Goal: Task Accomplishment & Management: Complete application form

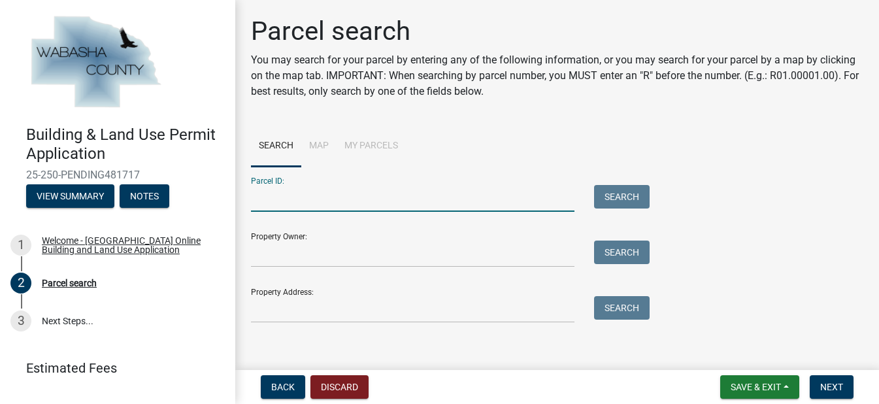
scroll to position [9, 0]
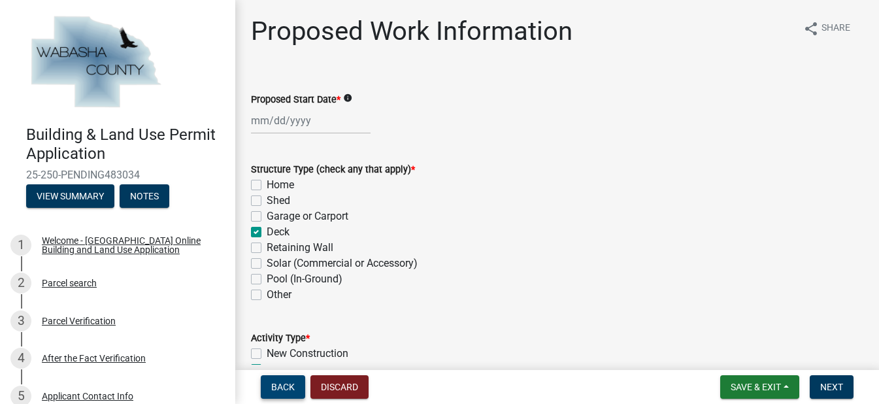
click at [283, 386] on span "Back" at bounding box center [283, 387] width 24 height 10
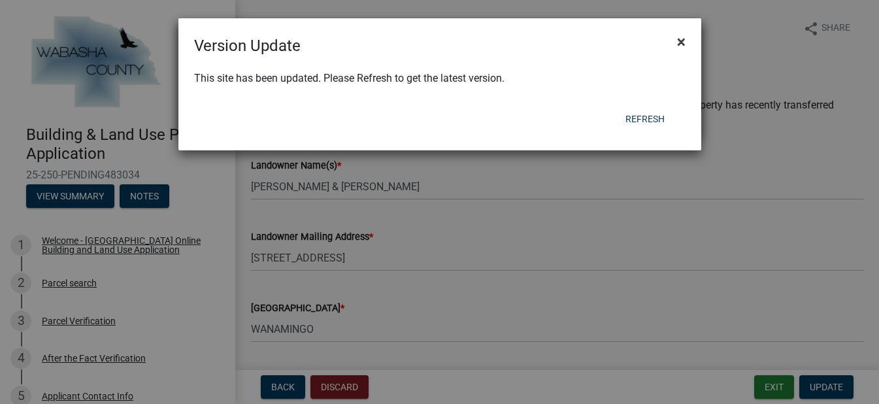
click at [680, 40] on span "×" at bounding box center [681, 42] width 8 height 18
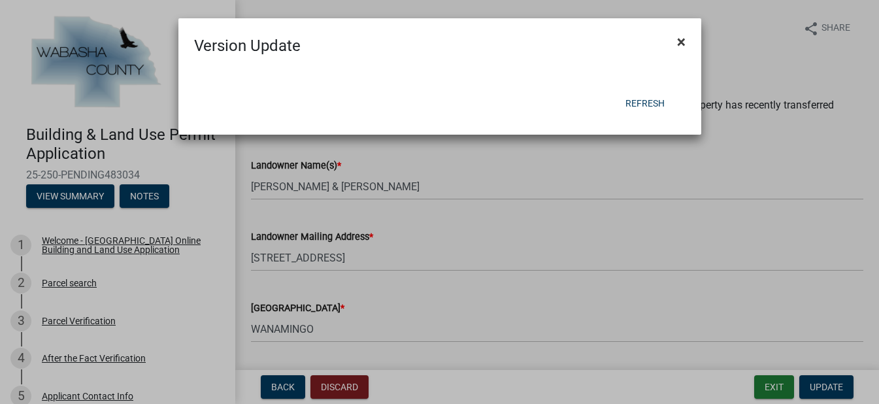
click at [682, 37] on span "×" at bounding box center [681, 42] width 8 height 18
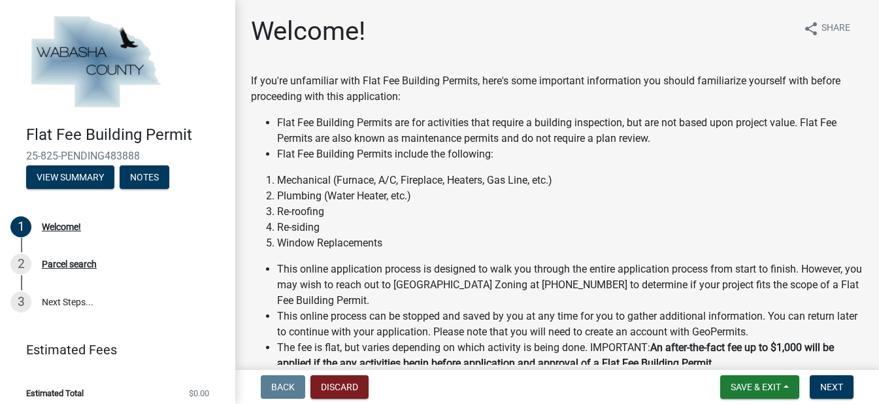
drag, startPoint x: 0, startPoint y: 0, endPoint x: 469, endPoint y: 174, distance: 499.8
click at [469, 174] on li "Mechanical (Furnace, A/C, Fireplace, Heaters, Gas Line, etc.)" at bounding box center [570, 181] width 586 height 16
click at [823, 386] on span "Next" at bounding box center [831, 387] width 23 height 10
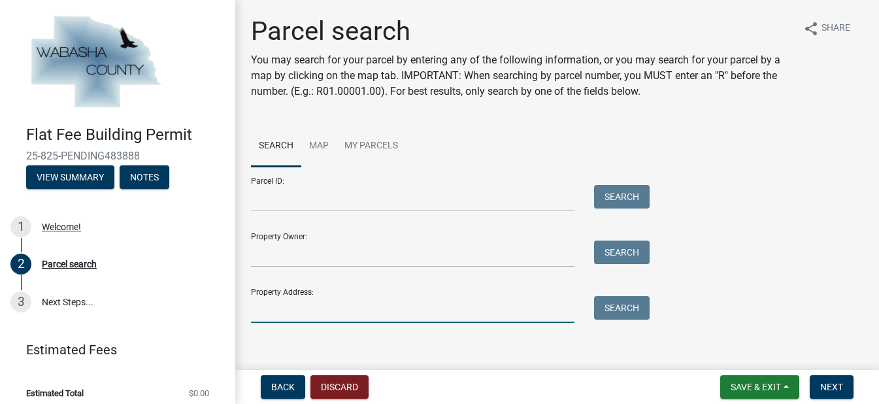
click at [303, 303] on input "Property Address:" at bounding box center [412, 309] width 323 height 27
type input "[STREET_ADDRESS]"
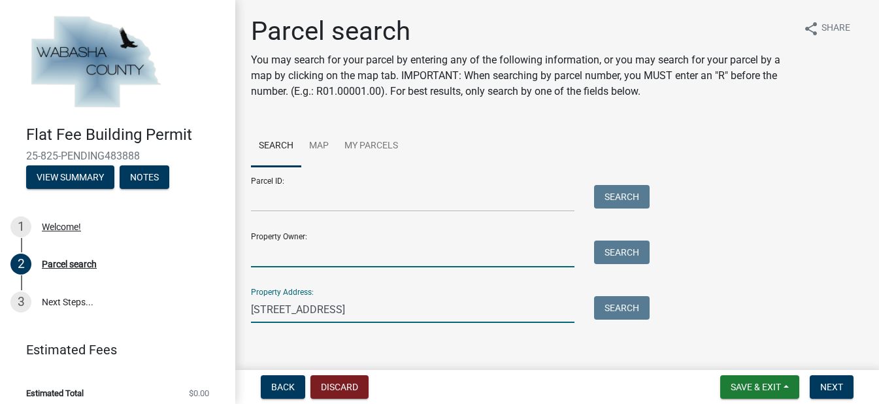
type input "Trish M Amundson"
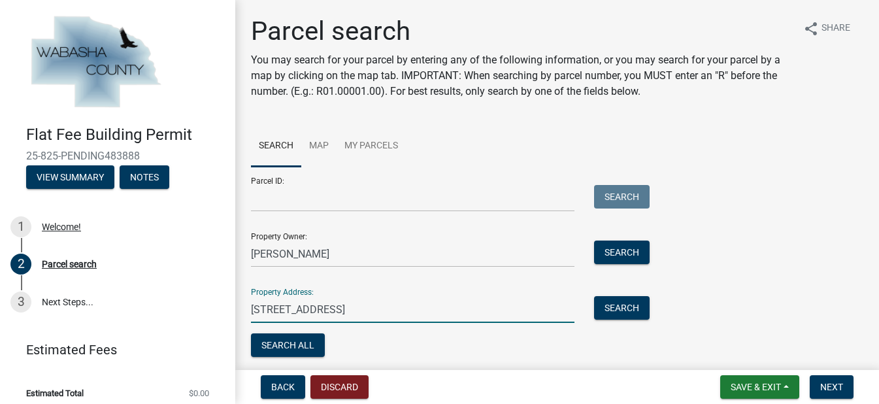
drag, startPoint x: 383, startPoint y: 314, endPoint x: 240, endPoint y: 314, distance: 142.5
click at [240, 314] on div "Parcel search You may search for your parcel by entering any of the following i…" at bounding box center [557, 194] width 644 height 356
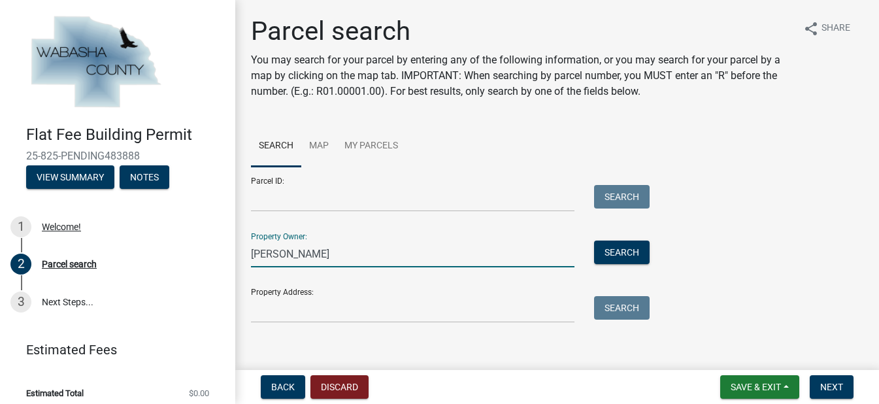
drag, startPoint x: 343, startPoint y: 249, endPoint x: 241, endPoint y: 250, distance: 102.0
click at [241, 250] on div "Trish M Amundson" at bounding box center [412, 253] width 343 height 27
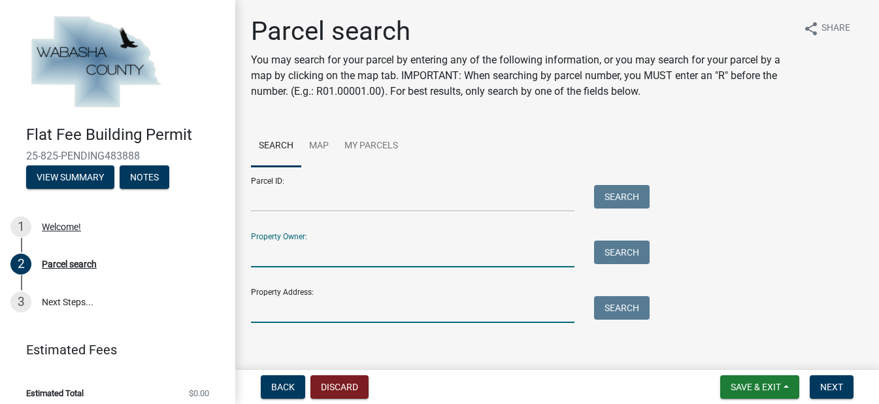
click at [267, 312] on input "Property Address:" at bounding box center [412, 309] width 323 height 27
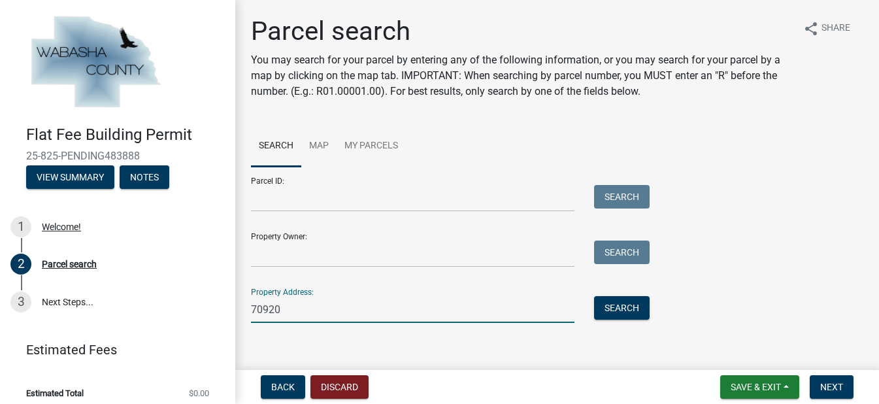
click at [354, 317] on input "70920" at bounding box center [412, 309] width 323 height 27
click at [358, 307] on input "70920" at bounding box center [412, 309] width 323 height 27
type input "70920"
click at [719, 228] on div "Parcel ID: Search Property Owner: Search Property Address: 70920 Search" at bounding box center [557, 245] width 612 height 156
click at [372, 305] on input "70920" at bounding box center [412, 309] width 323 height 27
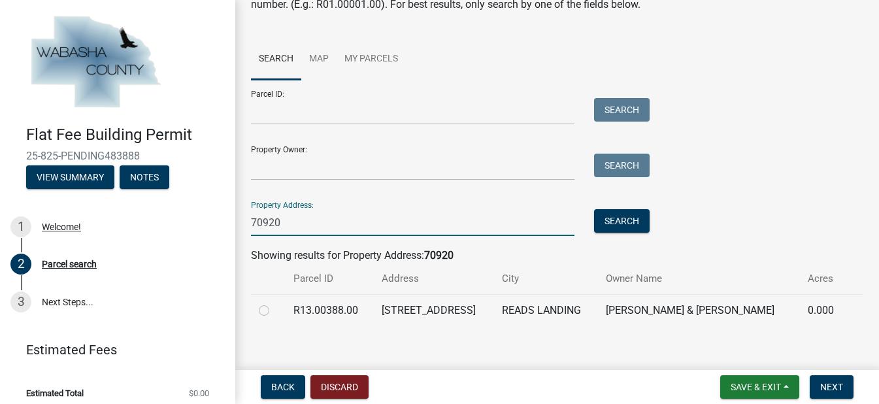
scroll to position [91, 0]
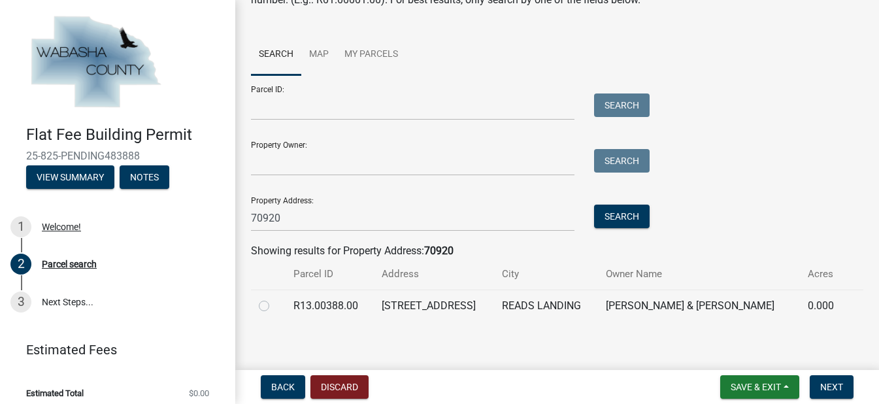
click at [612, 308] on td "[PERSON_NAME] & [PERSON_NAME]" at bounding box center [699, 306] width 202 height 32
click at [274, 298] on label at bounding box center [274, 298] width 0 height 0
click at [274, 306] on input "radio" at bounding box center [278, 302] width 8 height 8
radio input "true"
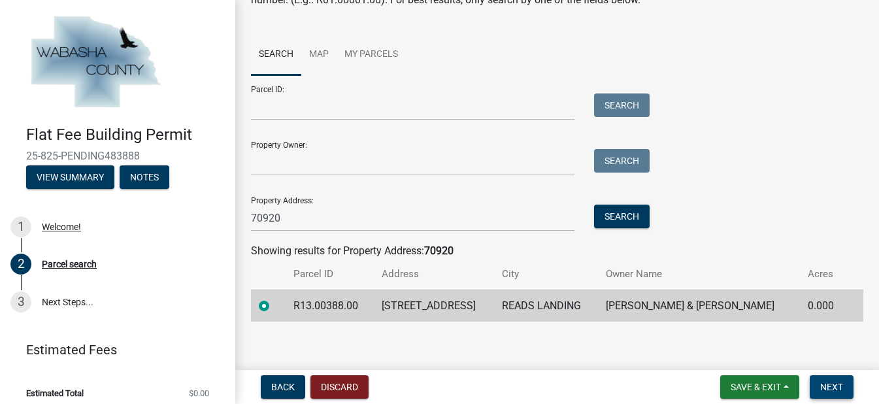
click at [831, 386] on span "Next" at bounding box center [831, 387] width 23 height 10
click at [829, 386] on span "Next" at bounding box center [831, 387] width 23 height 10
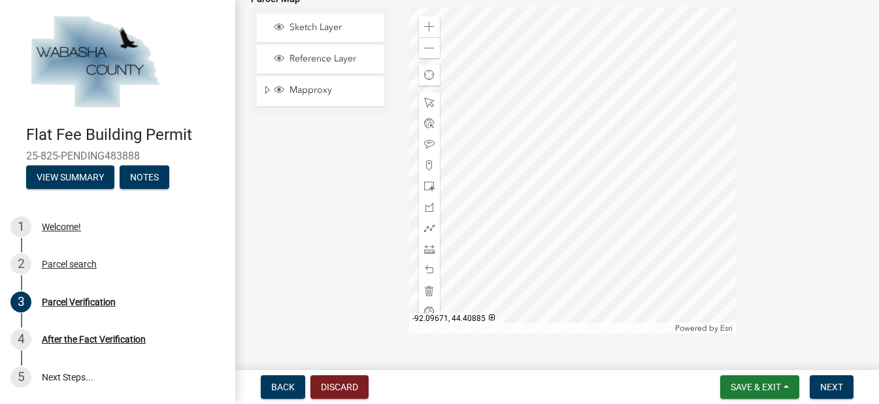
scroll to position [445, 0]
click at [424, 25] on span at bounding box center [429, 30] width 10 height 10
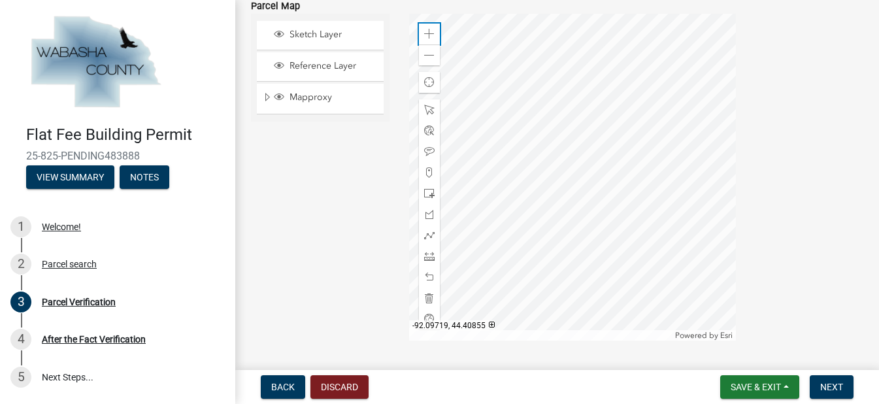
scroll to position [432, 0]
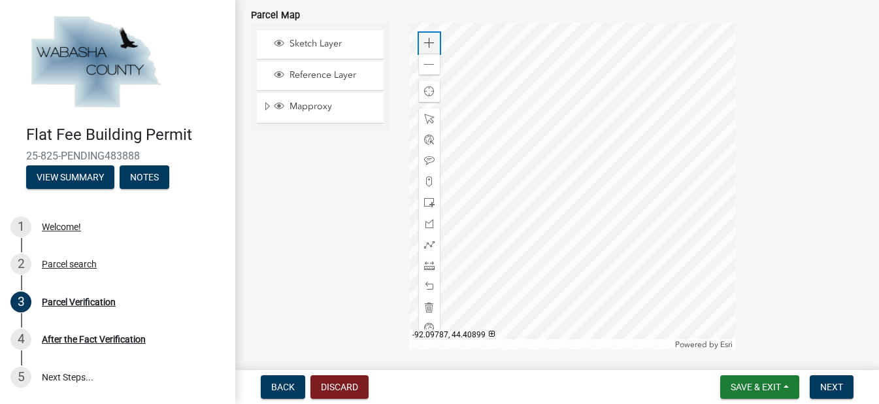
click at [428, 40] on span at bounding box center [429, 43] width 10 height 10
click at [531, 208] on div at bounding box center [572, 186] width 327 height 327
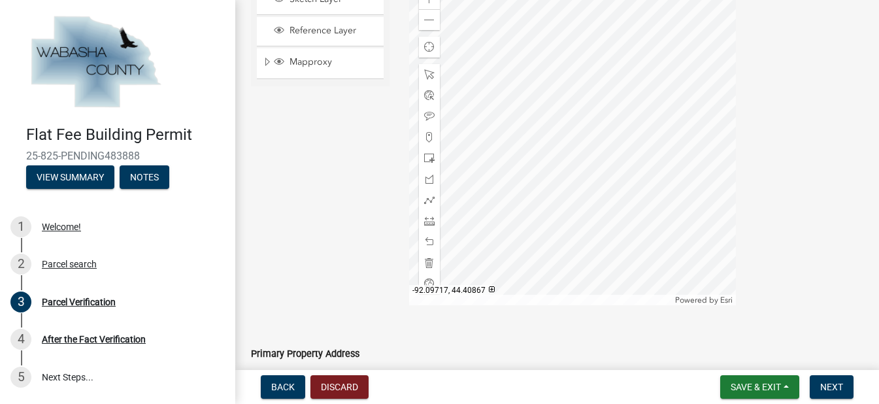
scroll to position [482, 0]
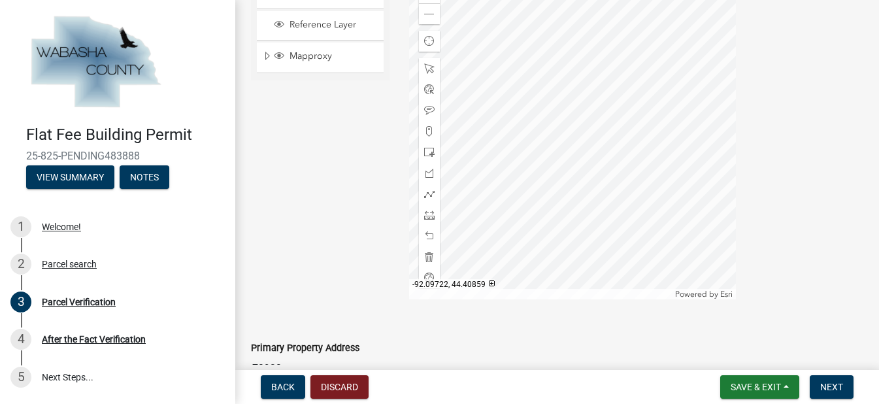
click at [671, 166] on div at bounding box center [572, 136] width 327 height 327
click at [429, 18] on span at bounding box center [429, 14] width 10 height 10
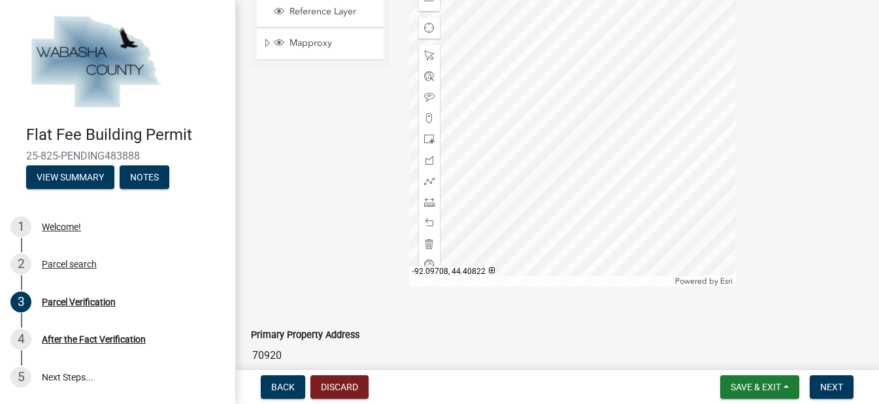
click at [678, 229] on div at bounding box center [572, 122] width 327 height 327
click at [633, 111] on div at bounding box center [572, 122] width 327 height 327
click at [489, 87] on div at bounding box center [572, 122] width 327 height 327
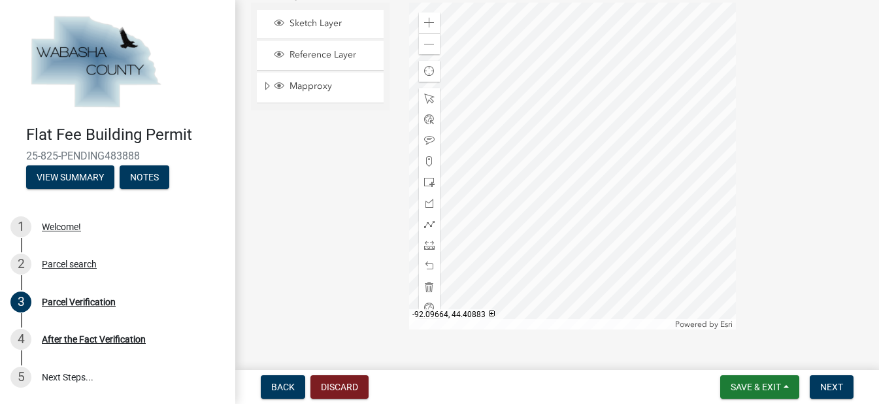
scroll to position [448, 0]
click at [424, 25] on span at bounding box center [429, 27] width 10 height 10
click at [679, 101] on div at bounding box center [572, 170] width 327 height 327
click at [652, 90] on div at bounding box center [572, 170] width 327 height 327
click at [705, 100] on div at bounding box center [572, 170] width 327 height 327
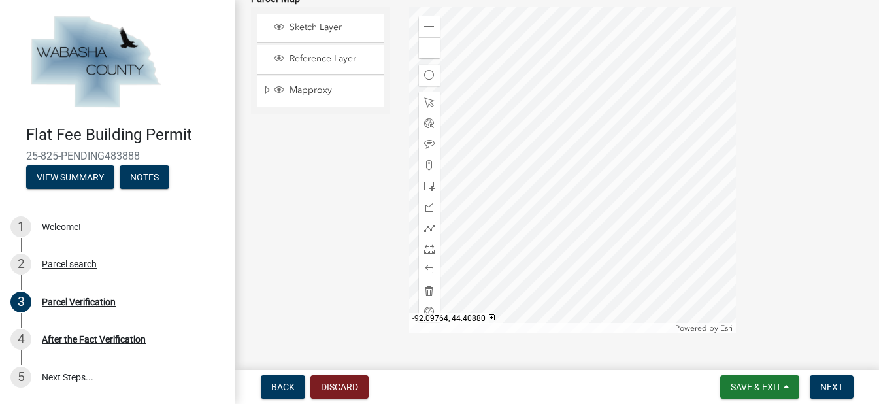
click at [710, 131] on div at bounding box center [572, 170] width 327 height 327
click at [682, 100] on div at bounding box center [572, 170] width 327 height 327
click at [727, 178] on div at bounding box center [572, 170] width 327 height 327
click at [429, 25] on span at bounding box center [429, 27] width 10 height 10
click at [669, 150] on div at bounding box center [572, 170] width 327 height 327
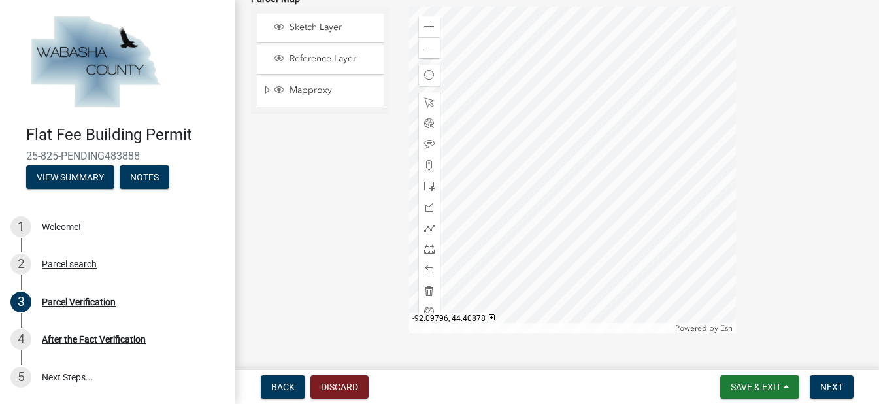
click at [682, 161] on div at bounding box center [572, 170] width 327 height 327
click at [427, 54] on div "Zoom out" at bounding box center [429, 47] width 21 height 21
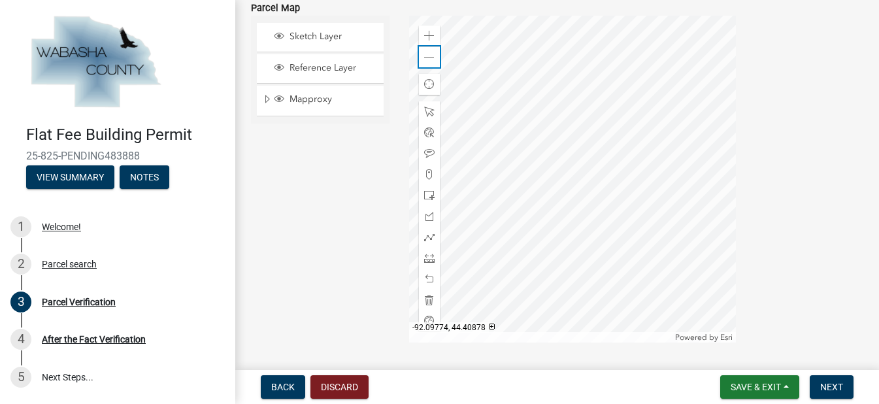
scroll to position [441, 0]
click at [831, 386] on span "Next" at bounding box center [831, 387] width 23 height 10
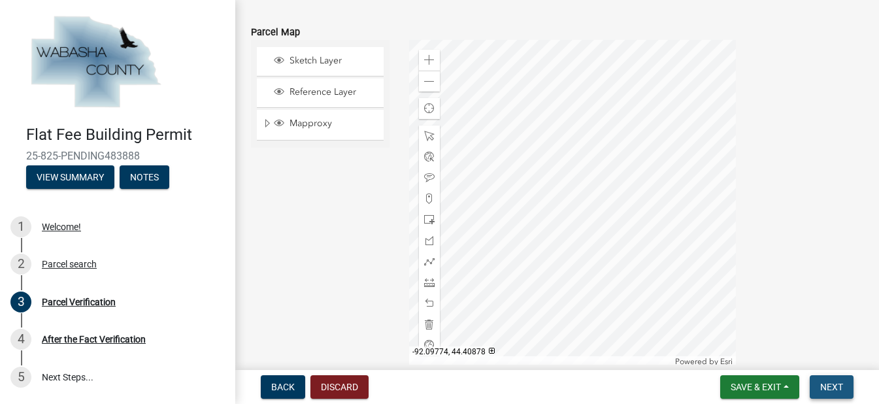
scroll to position [467, 0]
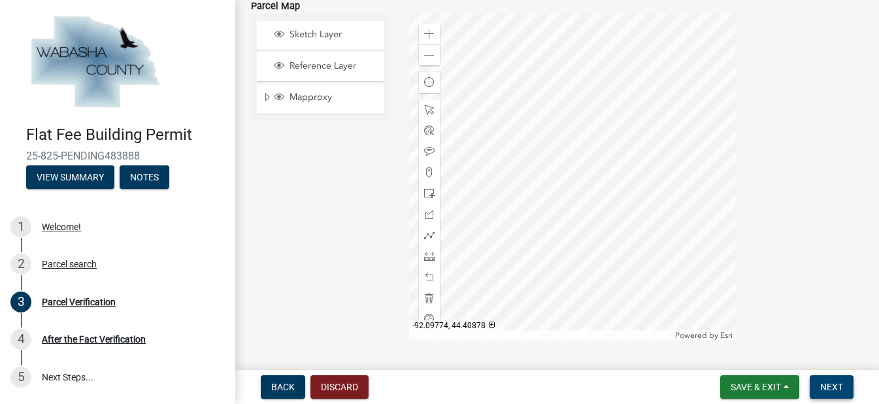
click at [824, 384] on span "Next" at bounding box center [831, 387] width 23 height 10
click at [432, 60] on div "Zoom out" at bounding box center [429, 54] width 21 height 21
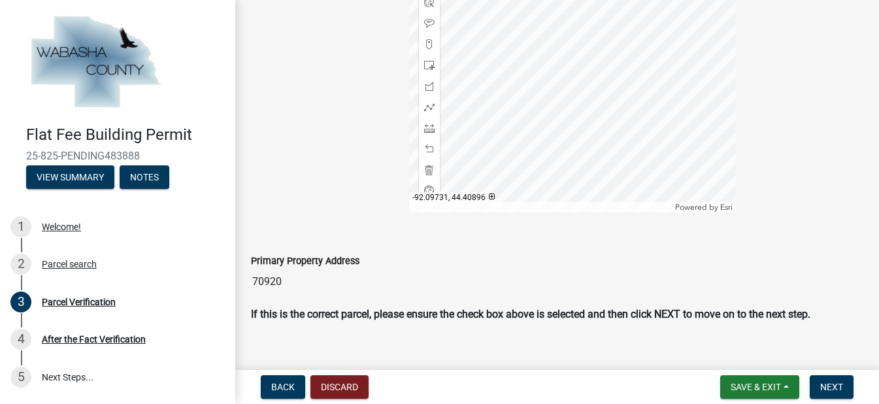
scroll to position [614, 0]
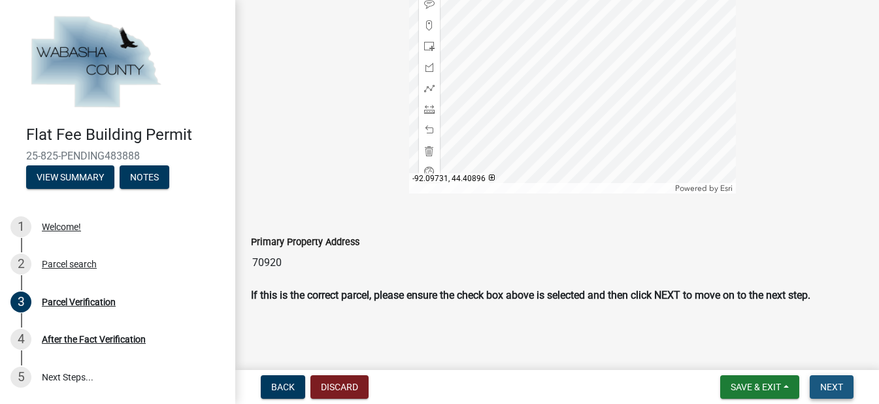
click at [825, 382] on span "Next" at bounding box center [831, 387] width 23 height 10
click at [826, 387] on span "Next" at bounding box center [831, 387] width 23 height 10
click at [810, 375] on button "Next" at bounding box center [832, 387] width 44 height 24
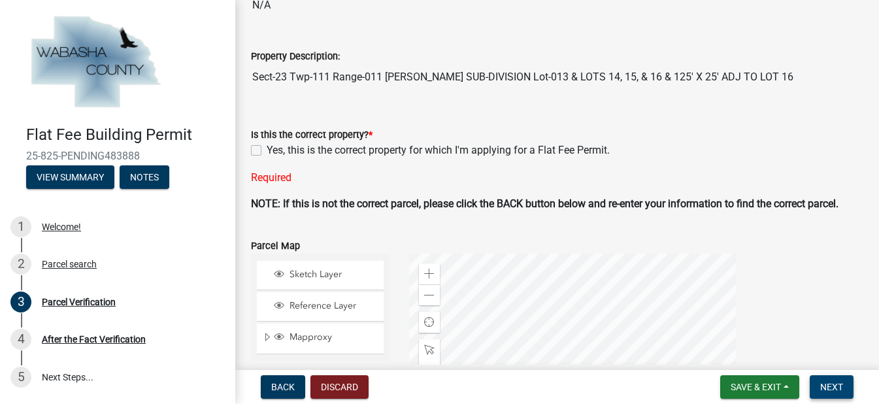
scroll to position [203, 0]
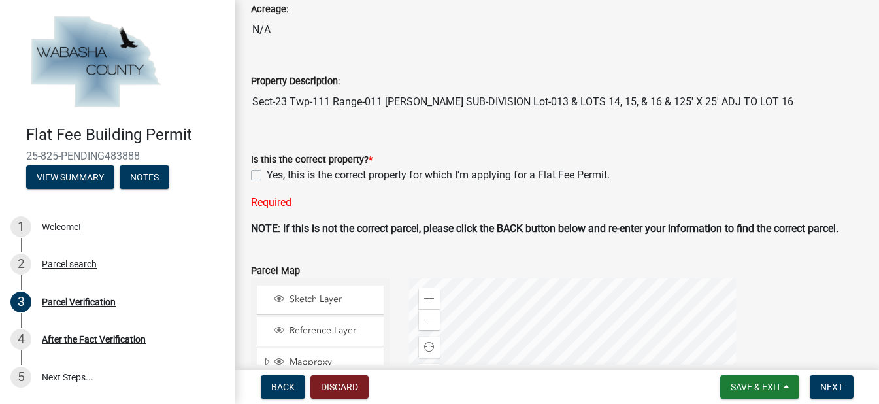
click at [267, 174] on label "Yes, this is the correct property for which I'm applying for a Flat Fee Permit." at bounding box center [438, 175] width 343 height 16
click at [267, 174] on input "Yes, this is the correct property for which I'm applying for a Flat Fee Permit." at bounding box center [271, 171] width 8 height 8
checkbox input "true"
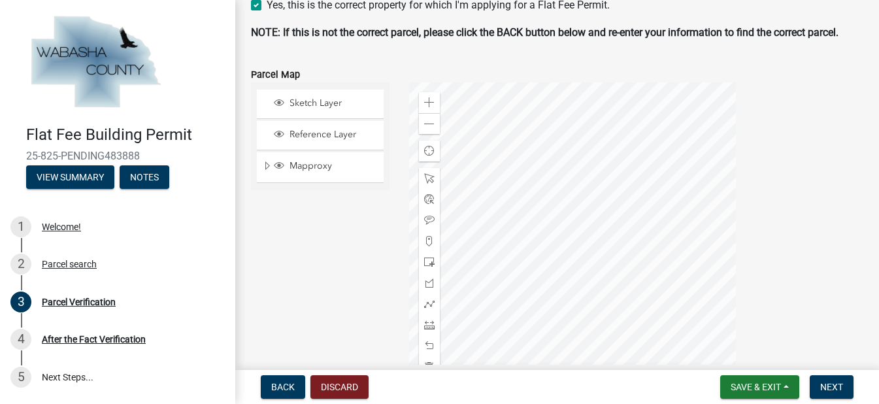
scroll to position [382, 0]
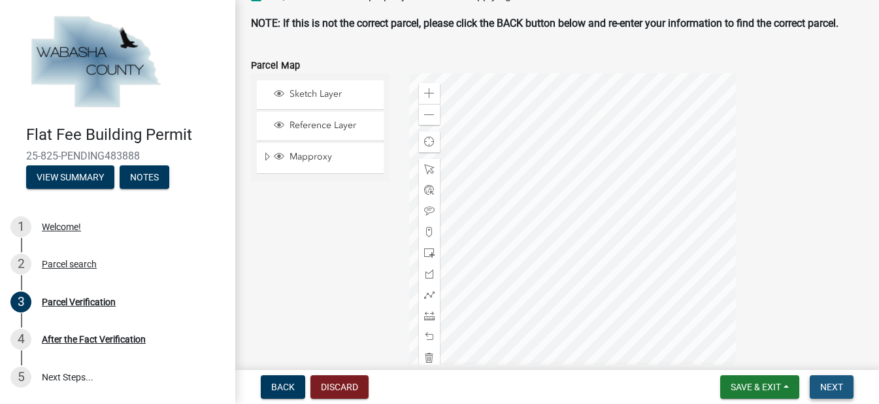
click at [831, 380] on button "Next" at bounding box center [832, 387] width 44 height 24
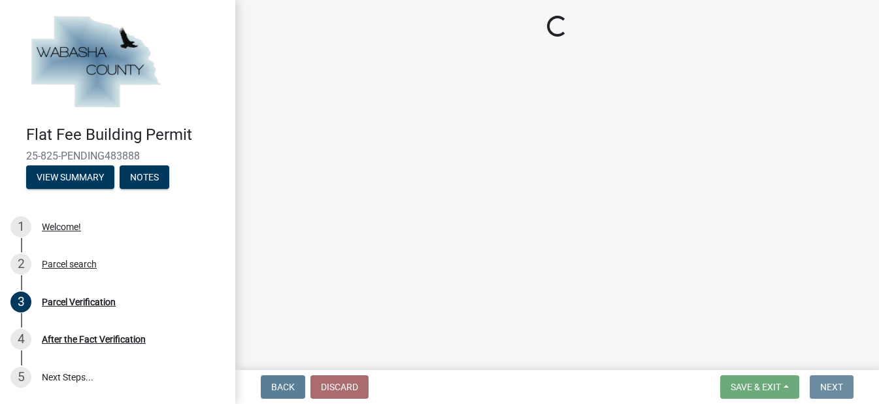
scroll to position [0, 0]
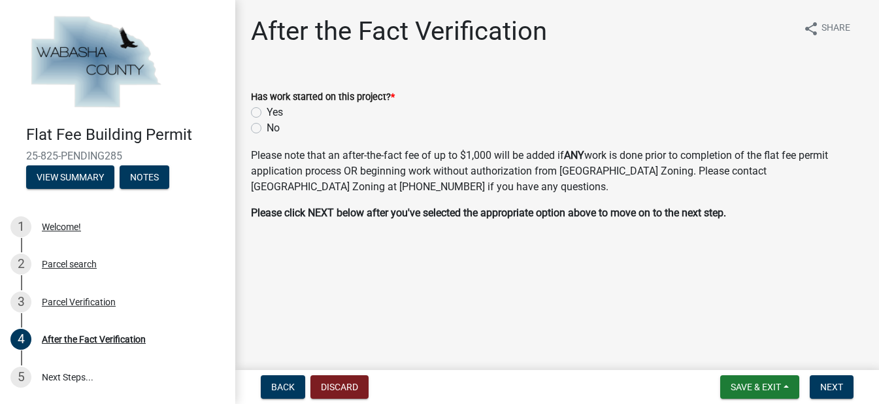
click at [267, 132] on label "No" at bounding box center [273, 128] width 13 height 16
click at [267, 129] on input "No" at bounding box center [271, 124] width 8 height 8
radio input "true"
click at [826, 386] on span "Next" at bounding box center [831, 387] width 23 height 10
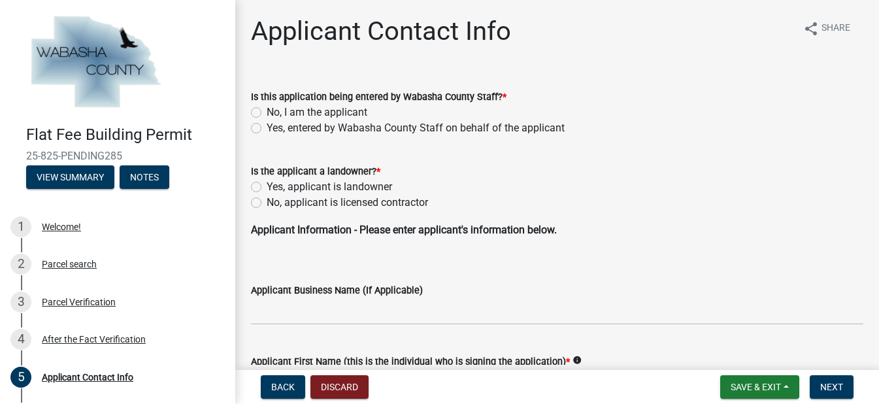
click at [267, 110] on label "No, I am the applicant" at bounding box center [317, 113] width 101 height 16
click at [267, 110] on input "No, I am the applicant" at bounding box center [271, 109] width 8 height 8
radio input "true"
click at [267, 188] on label "Yes, applicant is landowner" at bounding box center [329, 187] width 125 height 16
click at [267, 188] on input "Yes, applicant is landowner" at bounding box center [271, 183] width 8 height 8
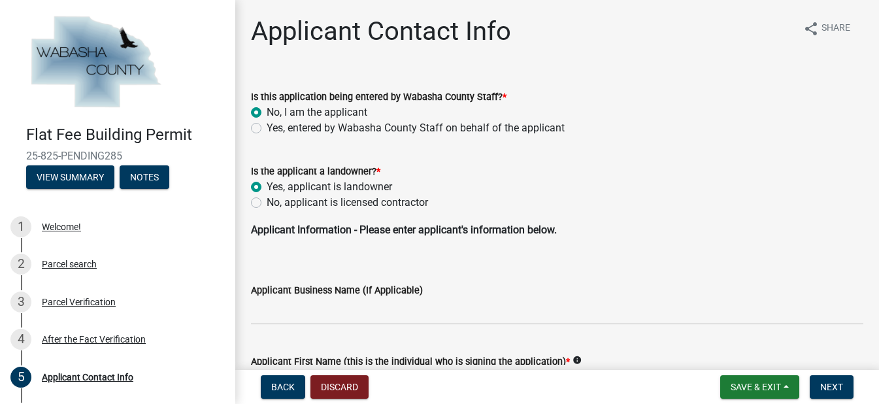
radio input "true"
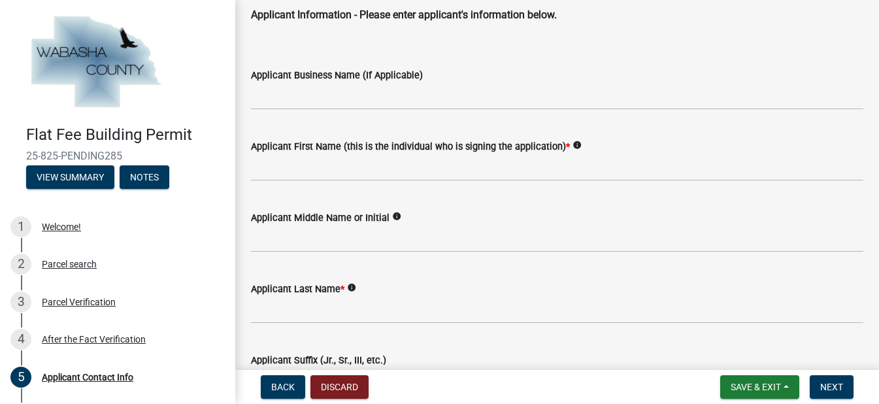
scroll to position [210, 0]
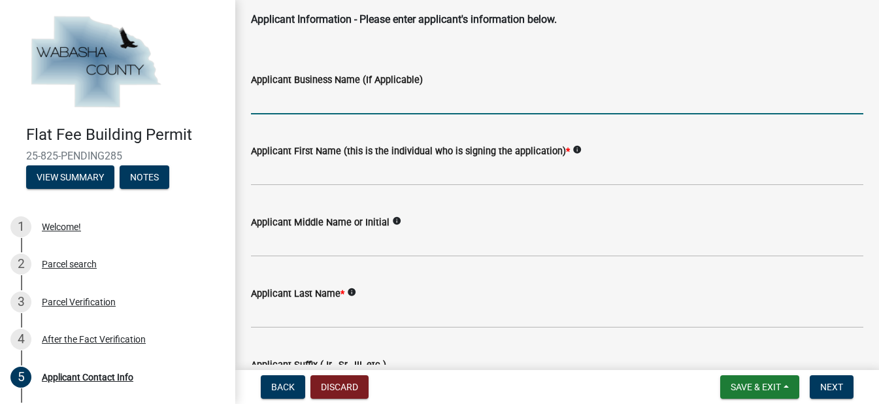
click at [401, 103] on input "Applicant Business Name (If Applicable)" at bounding box center [557, 101] width 612 height 27
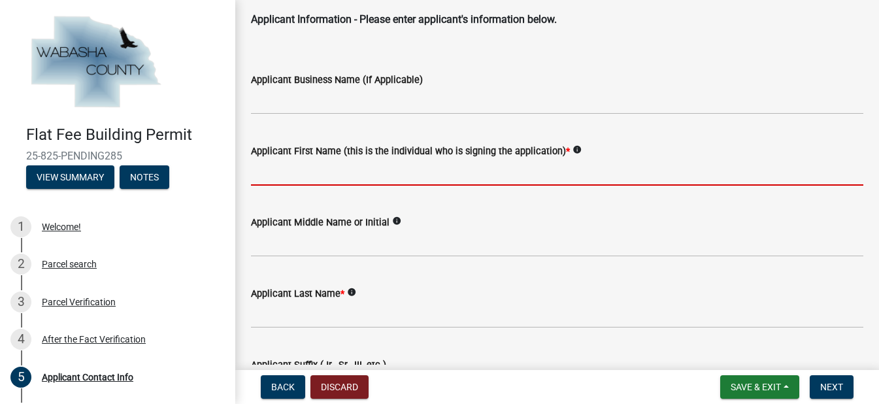
click at [320, 168] on input "Applicant First Name (this is the individual who is signing the application) *" at bounding box center [557, 172] width 612 height 27
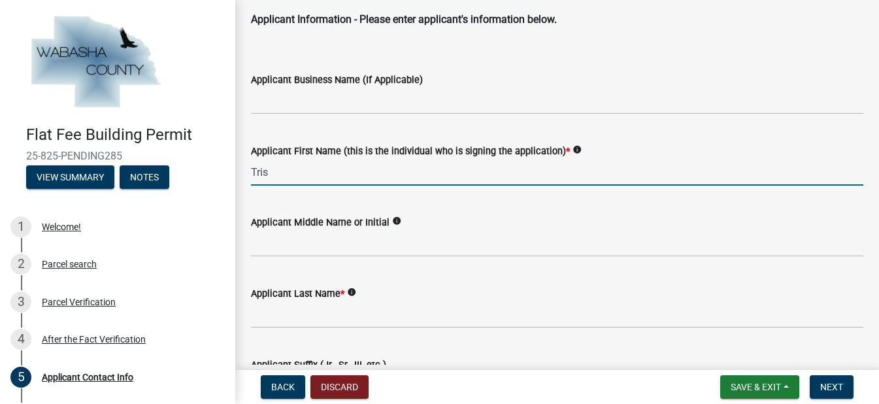
type input "Trish"
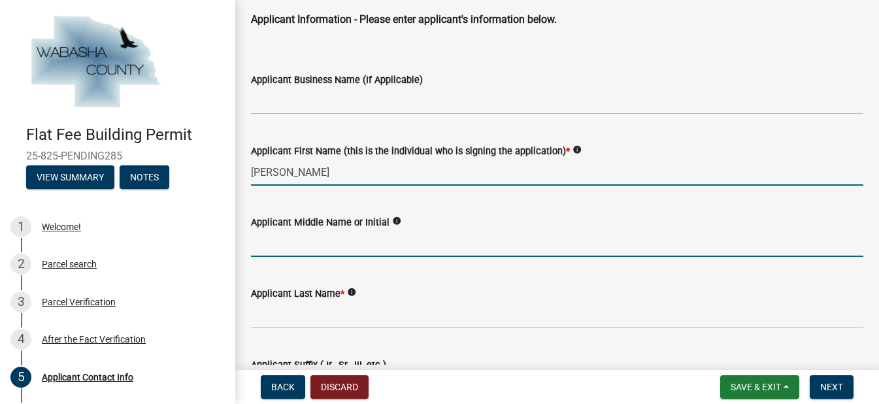
type input "M"
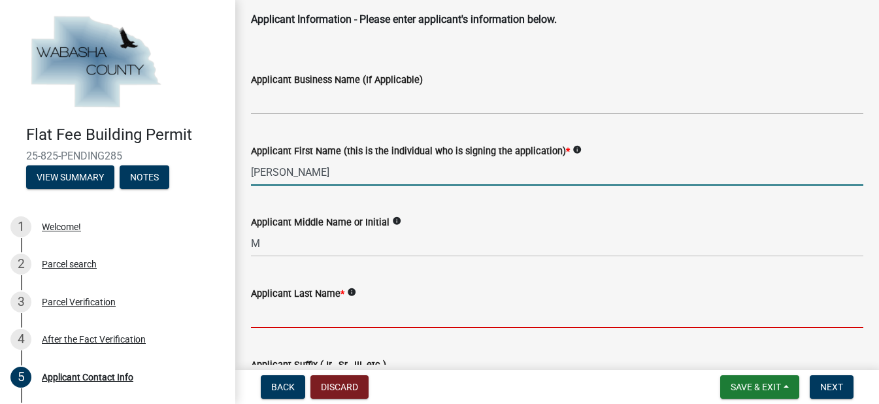
type input "Amundson"
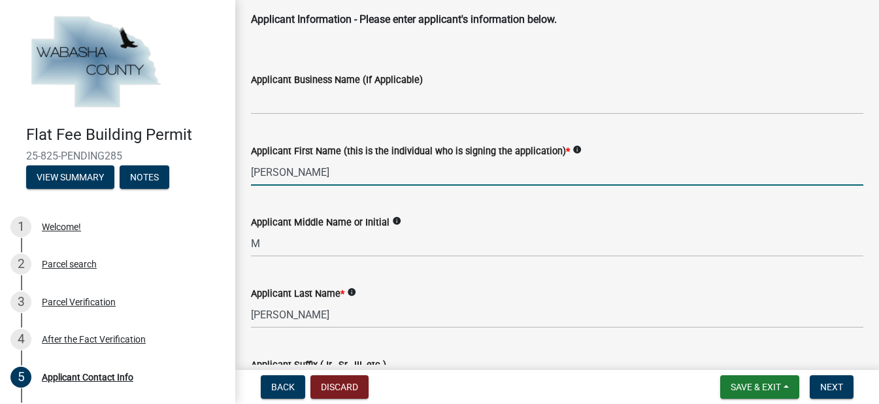
type input "45503 135TH AVE"
type input "Wanamingo"
type input "55983"
type input "507-271-9947"
type input "tmamundson@hotmail.com"
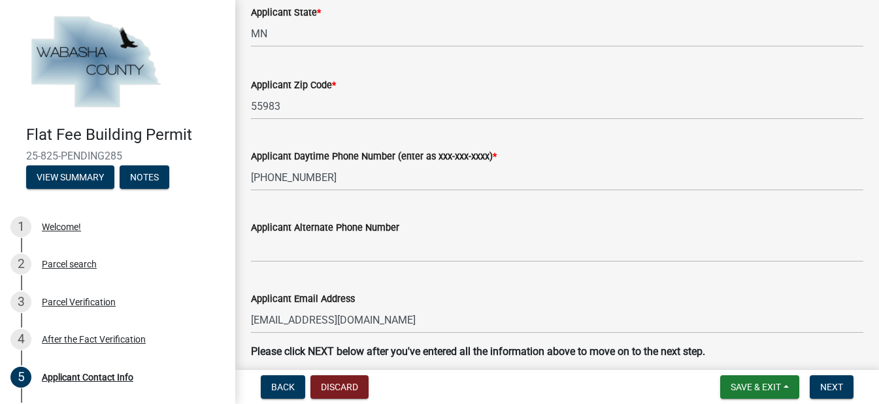
scroll to position [833, 0]
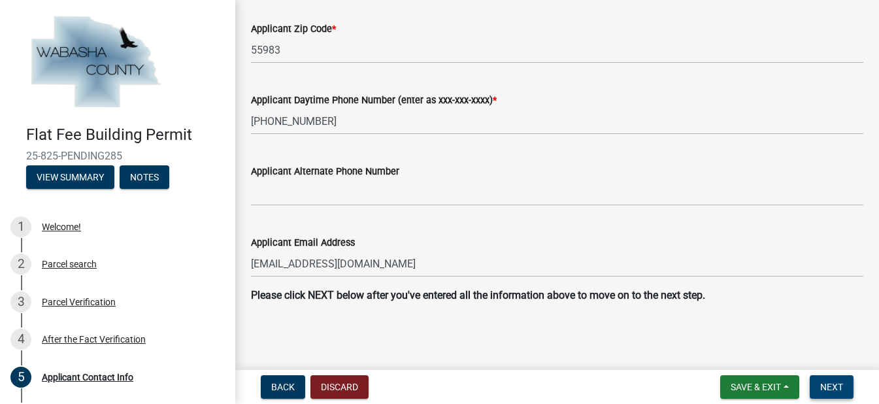
type input "Trish"
click at [830, 388] on span "Next" at bounding box center [831, 387] width 23 height 10
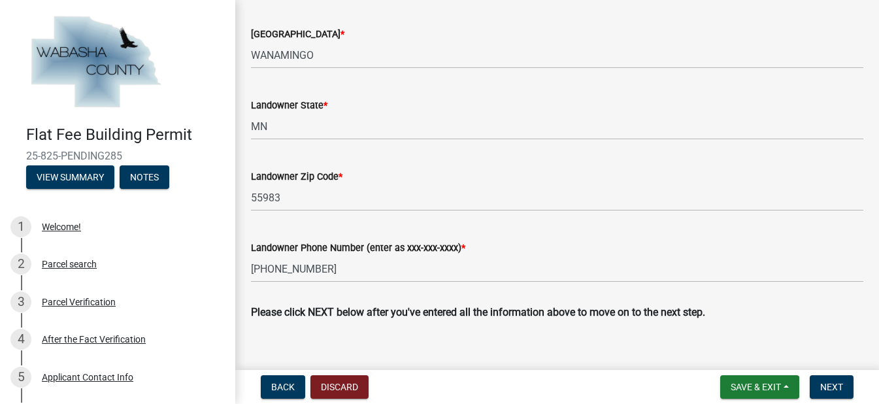
scroll to position [659, 0]
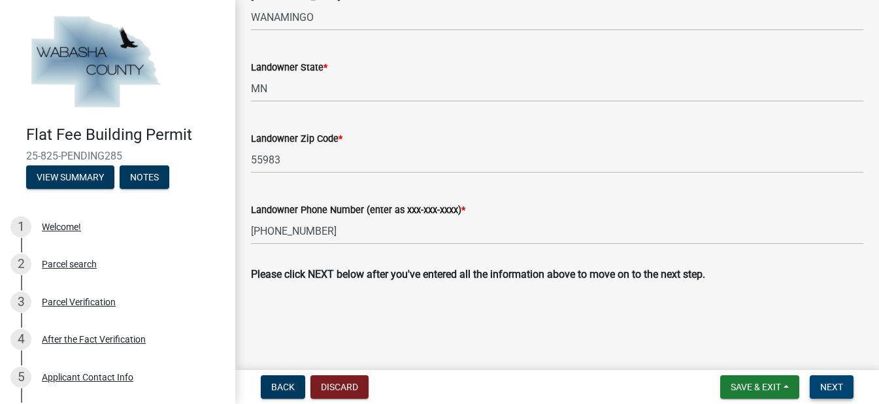
click at [823, 388] on span "Next" at bounding box center [831, 387] width 23 height 10
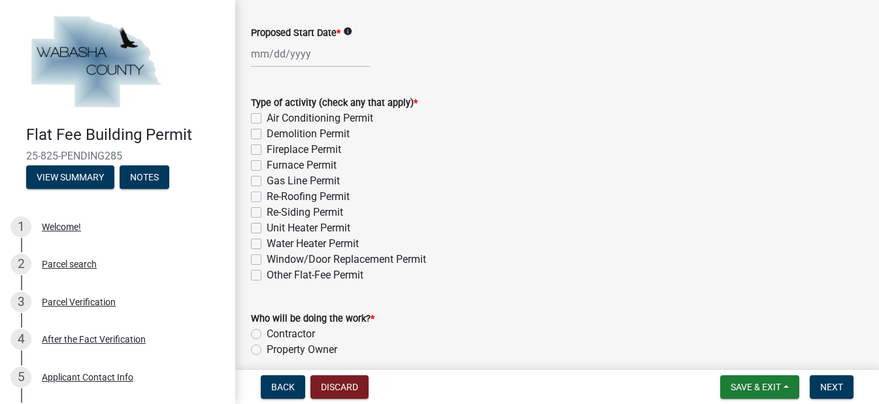
scroll to position [70, 0]
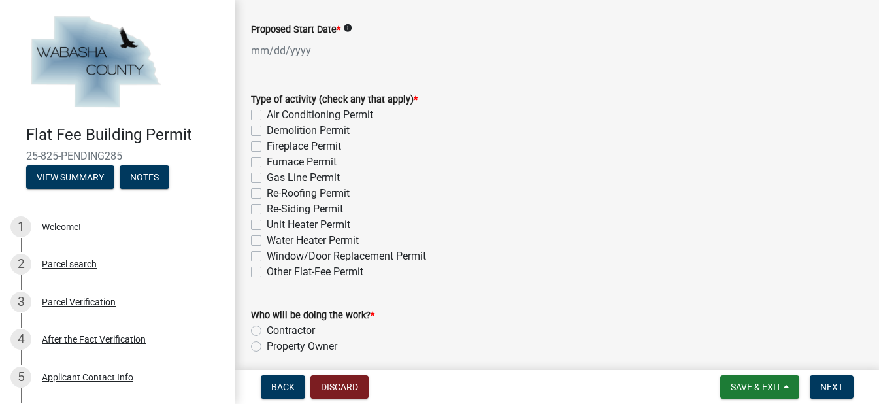
click at [267, 194] on label "Re-Roofing Permit" at bounding box center [308, 194] width 83 height 16
click at [267, 194] on input "Re-Roofing Permit" at bounding box center [271, 190] width 8 height 8
checkbox input "true"
checkbox input "false"
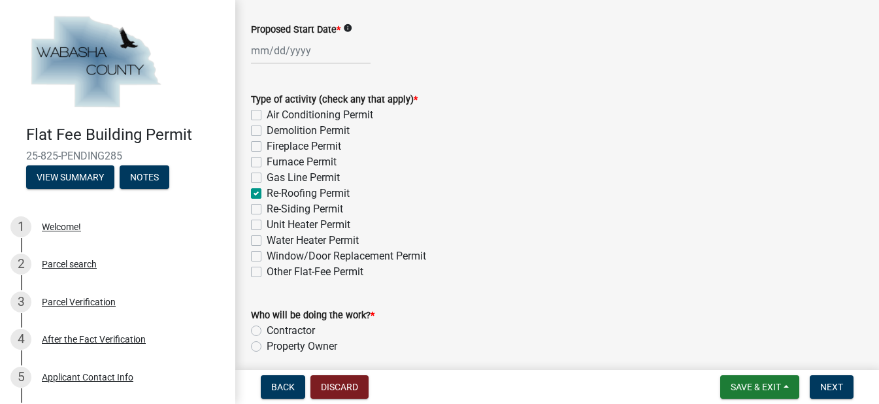
checkbox input "false"
checkbox input "true"
checkbox input "false"
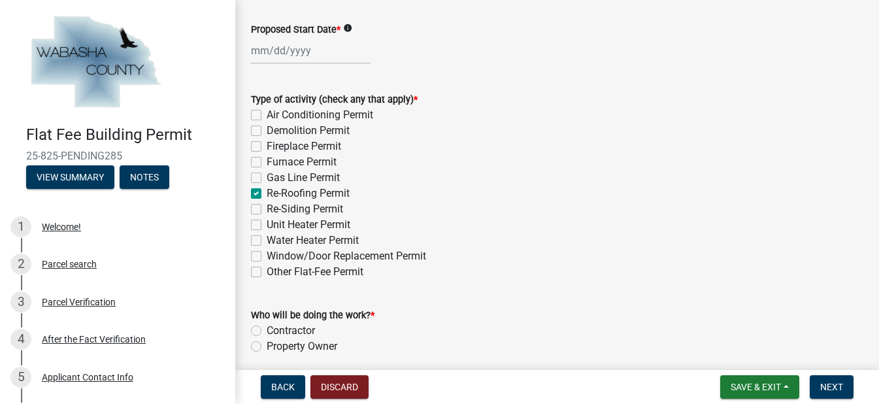
checkbox input "false"
click at [267, 209] on label "Re-Siding Permit" at bounding box center [305, 209] width 76 height 16
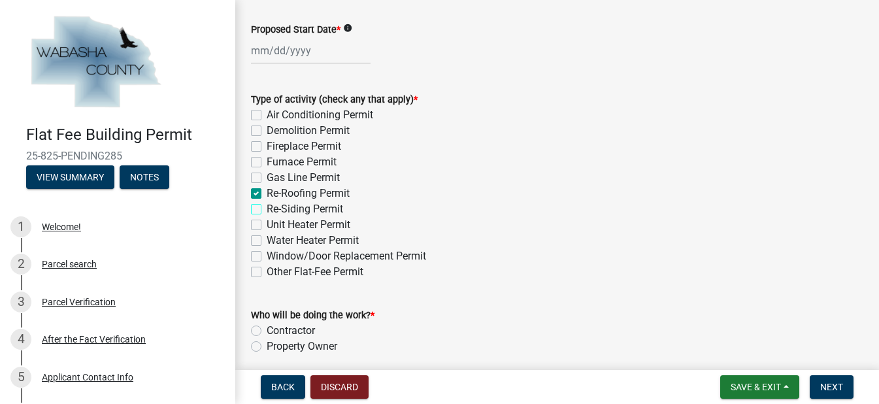
click at [267, 209] on input "Re-Siding Permit" at bounding box center [271, 205] width 8 height 8
checkbox input "true"
checkbox input "false"
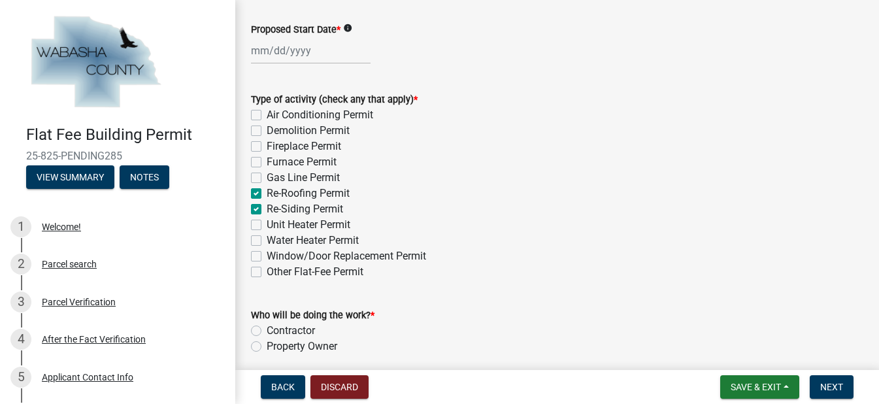
checkbox input "false"
checkbox input "true"
checkbox input "false"
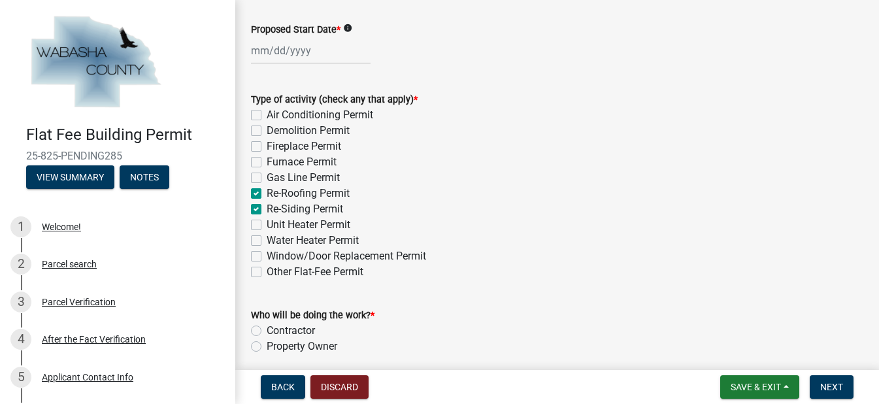
checkbox input "false"
click at [267, 252] on label "Window/Door Replacement Permit" at bounding box center [346, 256] width 159 height 16
click at [267, 252] on input "Window/Door Replacement Permit" at bounding box center [271, 252] width 8 height 8
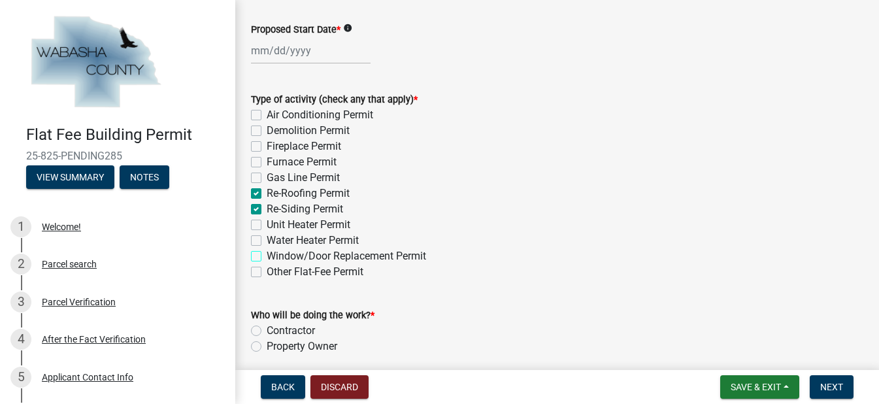
checkbox input "true"
checkbox input "false"
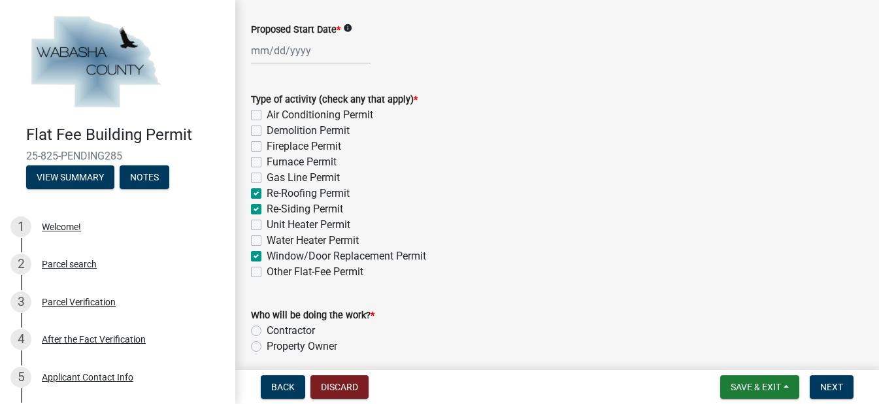
checkbox input "false"
checkbox input "true"
checkbox input "false"
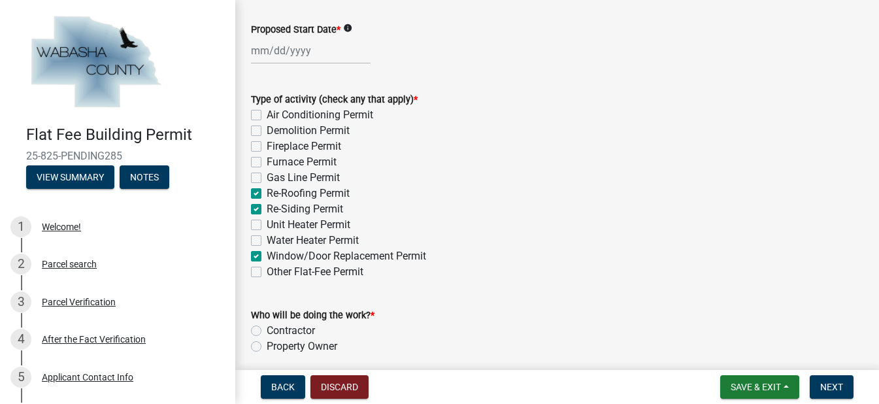
checkbox input "true"
checkbox input "false"
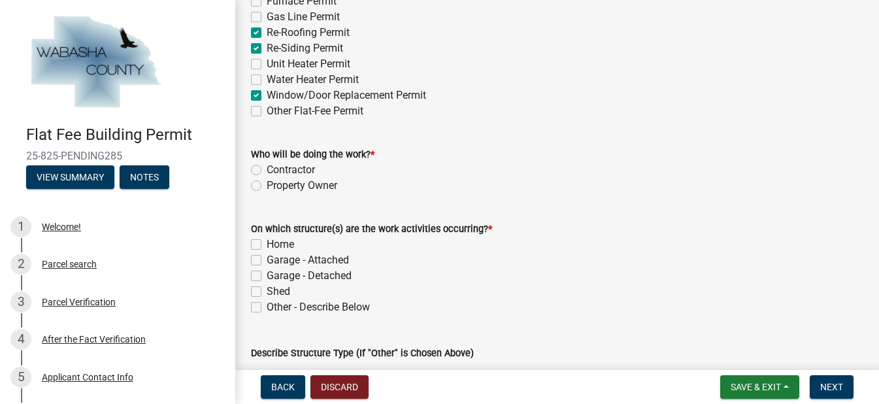
scroll to position [235, 0]
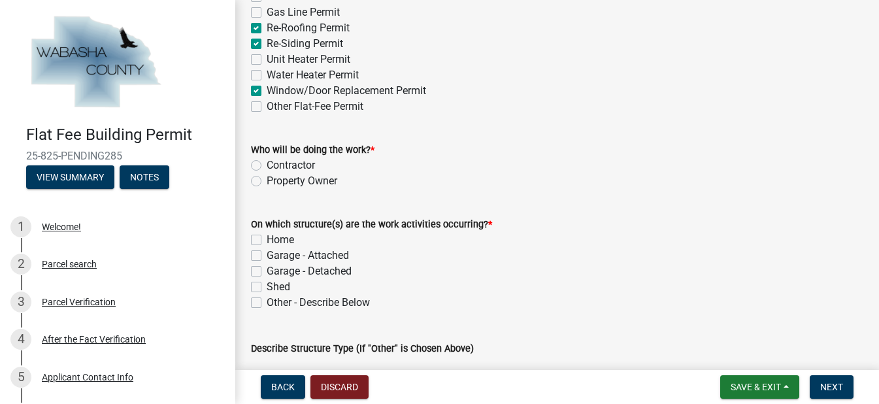
click at [267, 239] on label "Home" at bounding box center [280, 240] width 27 height 16
click at [267, 239] on input "Home" at bounding box center [271, 236] width 8 height 8
checkbox input "true"
checkbox input "false"
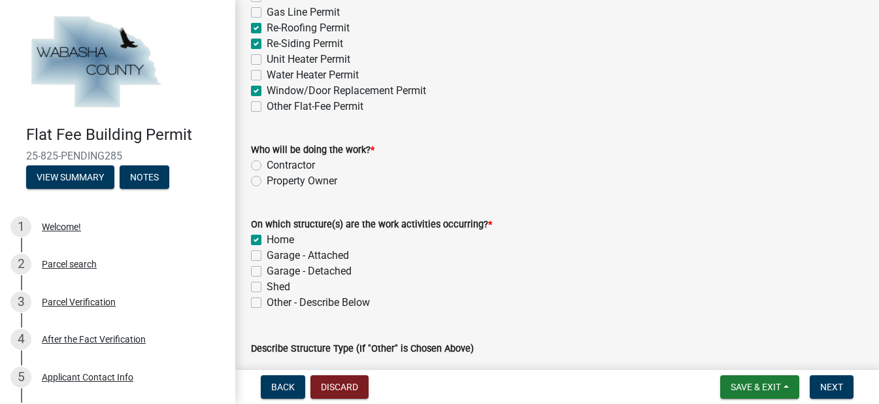
checkbox input "false"
click at [267, 163] on label "Contractor" at bounding box center [291, 165] width 48 height 16
click at [267, 163] on input "Contractor" at bounding box center [271, 161] width 8 height 8
radio input "true"
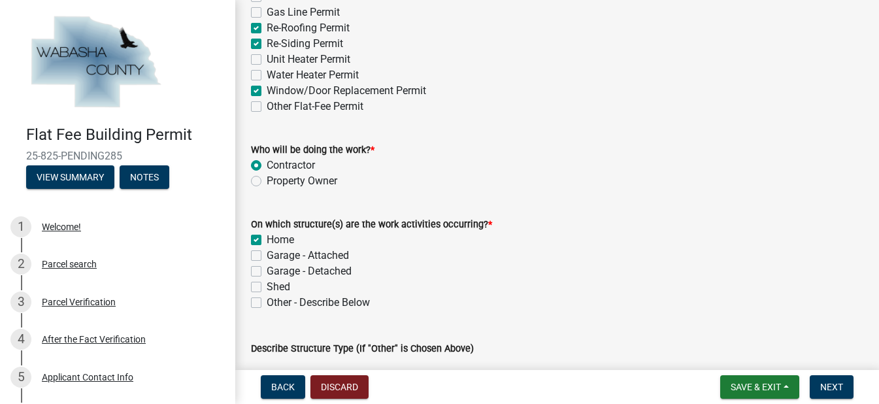
click at [267, 163] on label "Contractor" at bounding box center [291, 165] width 48 height 16
click at [267, 163] on input "Contractor" at bounding box center [271, 161] width 8 height 8
click at [267, 180] on label "Property Owner" at bounding box center [302, 181] width 71 height 16
click at [267, 180] on input "Property Owner" at bounding box center [271, 177] width 8 height 8
radio input "true"
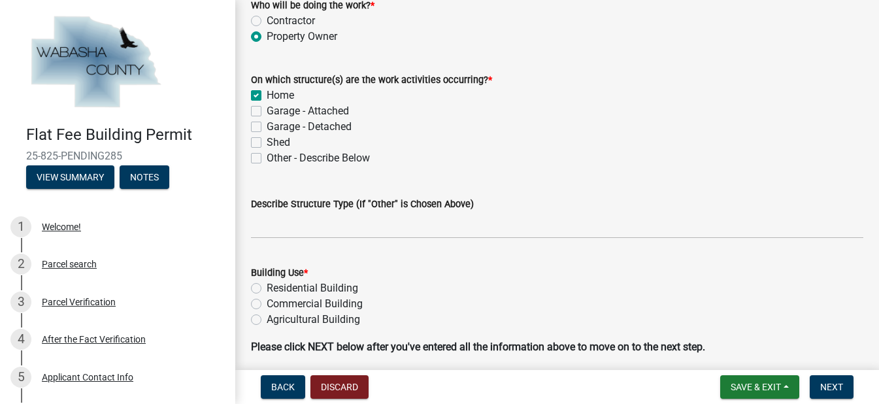
scroll to position [383, 0]
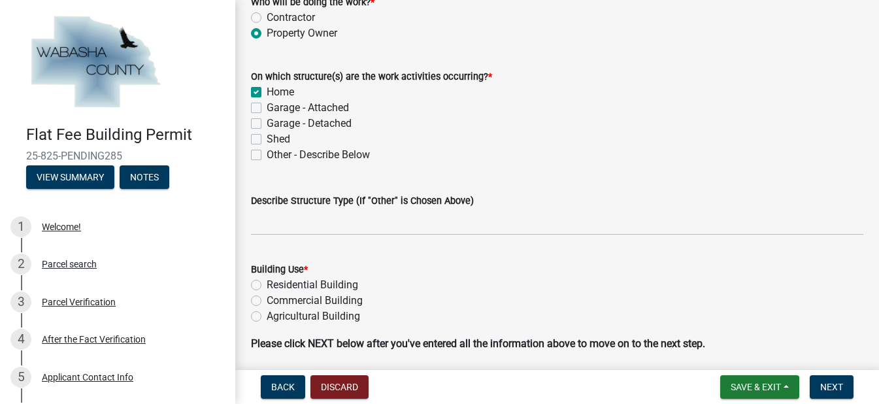
click at [267, 280] on label "Residential Building" at bounding box center [312, 285] width 91 height 16
click at [267, 280] on input "Residential Building" at bounding box center [271, 281] width 8 height 8
radio input "true"
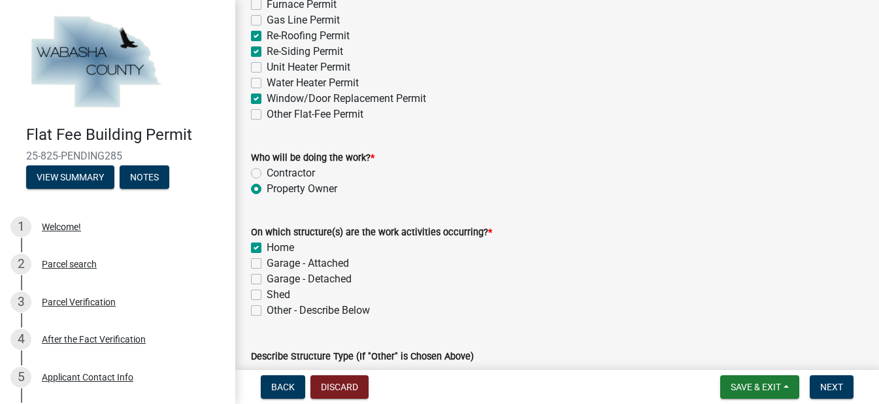
scroll to position [224, 0]
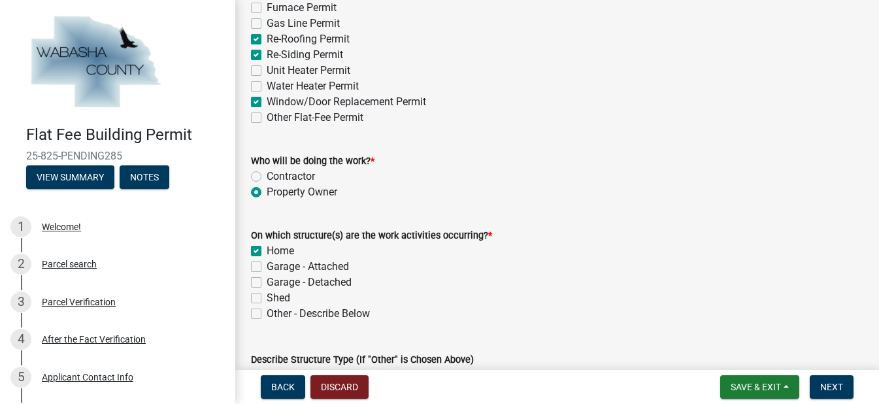
click at [267, 174] on label "Contractor" at bounding box center [291, 177] width 48 height 16
click at [267, 174] on input "Contractor" at bounding box center [271, 173] width 8 height 8
radio input "true"
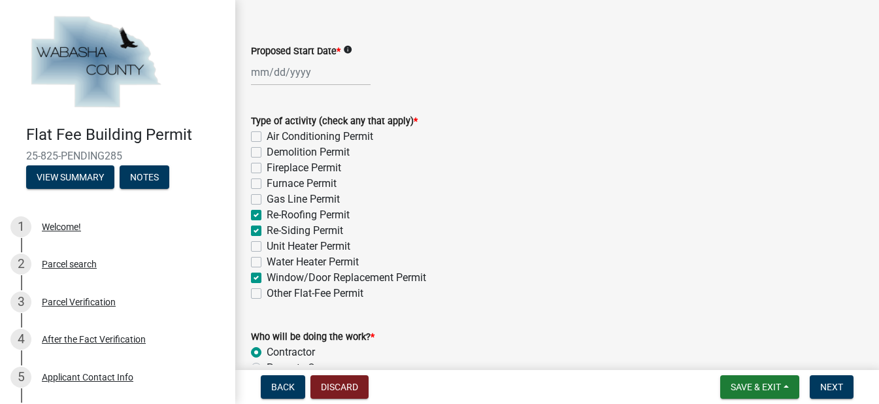
scroll to position [53, 0]
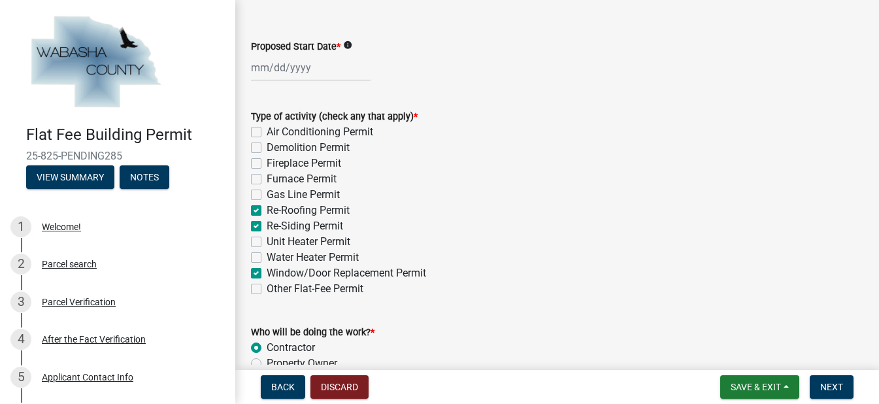
click at [288, 65] on div at bounding box center [311, 67] width 120 height 27
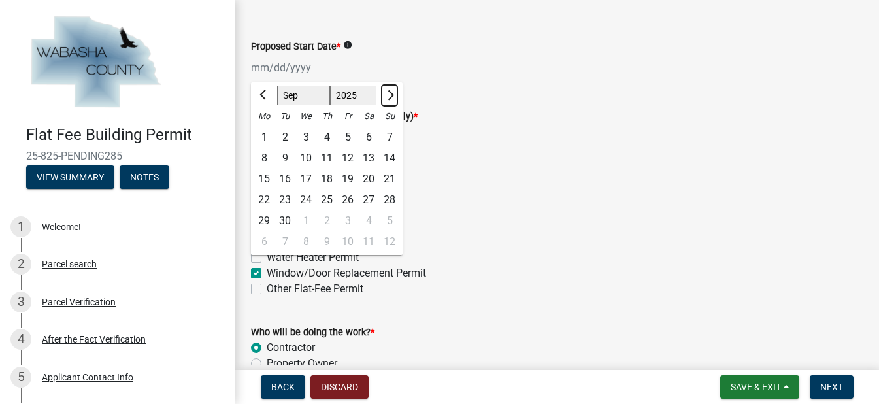
click at [391, 91] on button "Next month" at bounding box center [390, 95] width 16 height 21
select select "10"
click at [325, 152] on div "9" at bounding box center [326, 158] width 21 height 21
type input "10/09/2025"
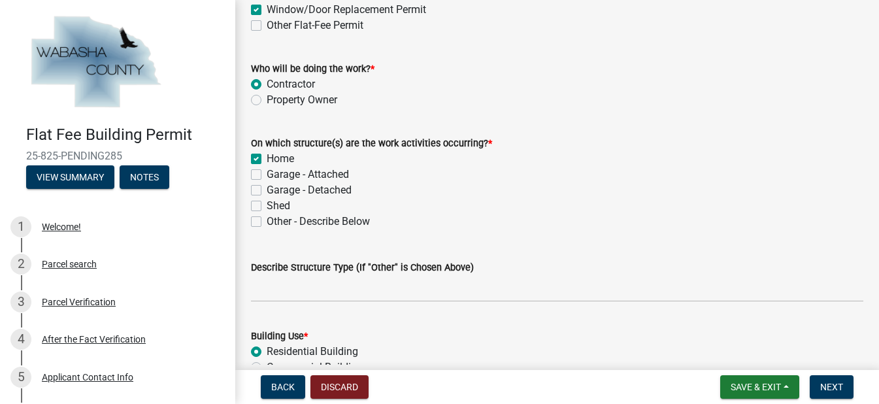
scroll to position [296, 0]
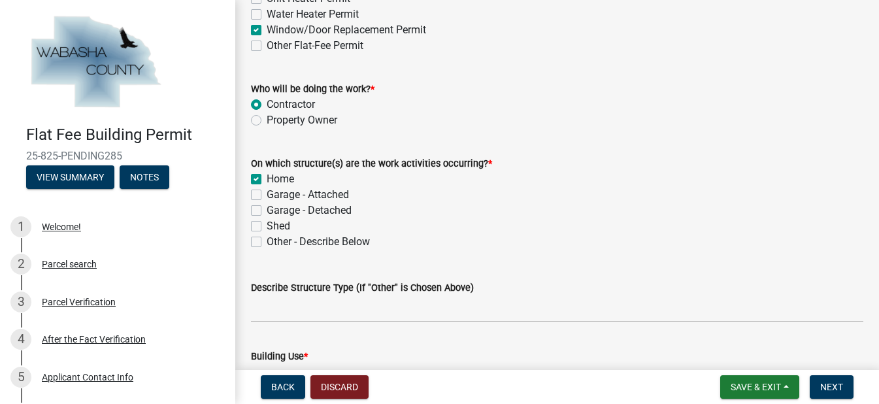
click at [267, 121] on label "Property Owner" at bounding box center [302, 120] width 71 height 16
click at [267, 121] on input "Property Owner" at bounding box center [271, 116] width 8 height 8
radio input "true"
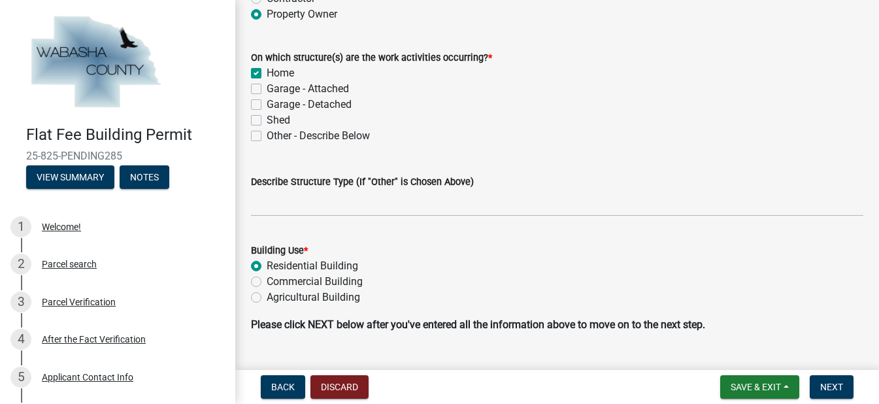
scroll to position [431, 0]
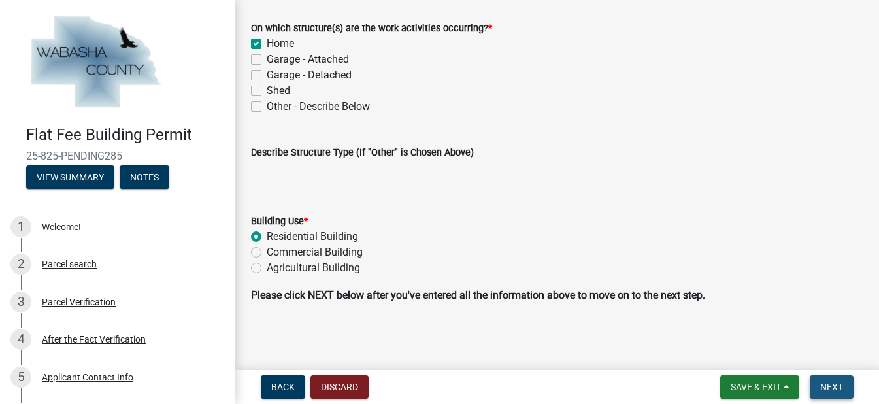
click at [822, 382] on span "Next" at bounding box center [831, 387] width 23 height 10
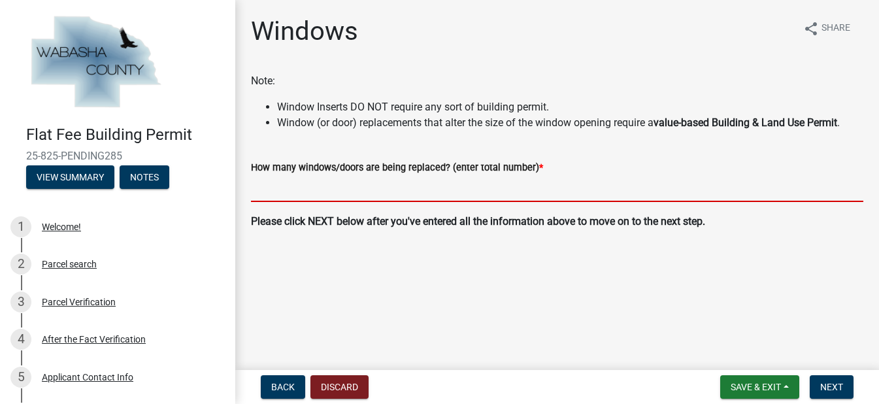
click at [499, 193] on input "text" at bounding box center [557, 188] width 612 height 27
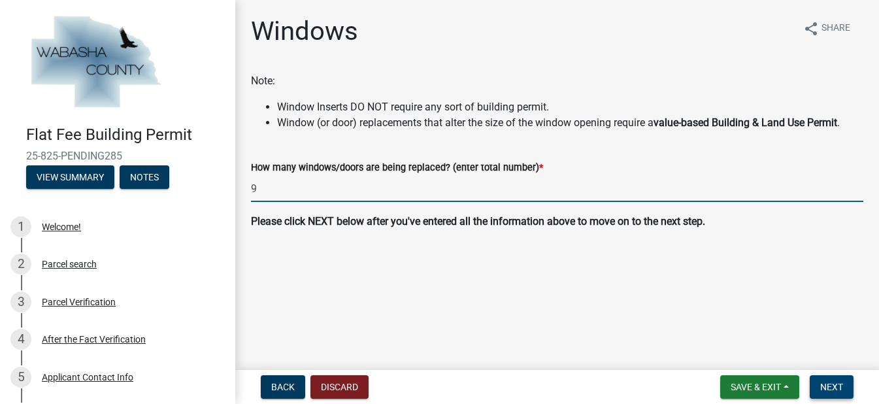
type input "9"
click at [836, 384] on span "Next" at bounding box center [831, 387] width 23 height 10
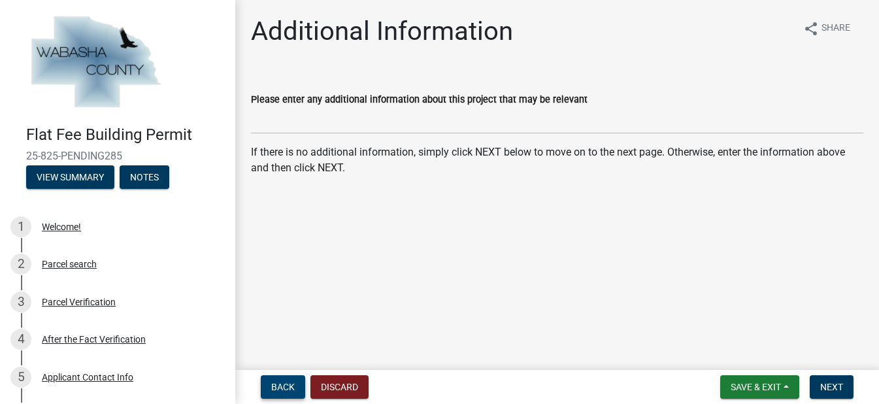
click at [289, 383] on span "Back" at bounding box center [283, 387] width 24 height 10
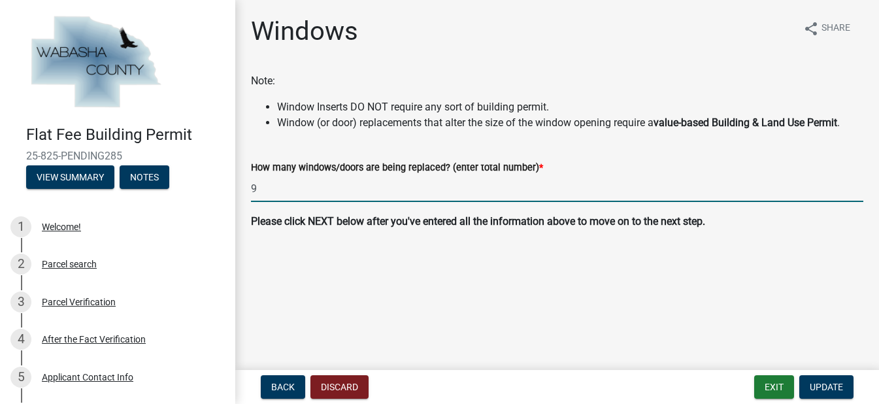
click at [310, 192] on input "9" at bounding box center [557, 188] width 612 height 27
type input "13"
click at [833, 378] on button "Update" at bounding box center [826, 387] width 54 height 24
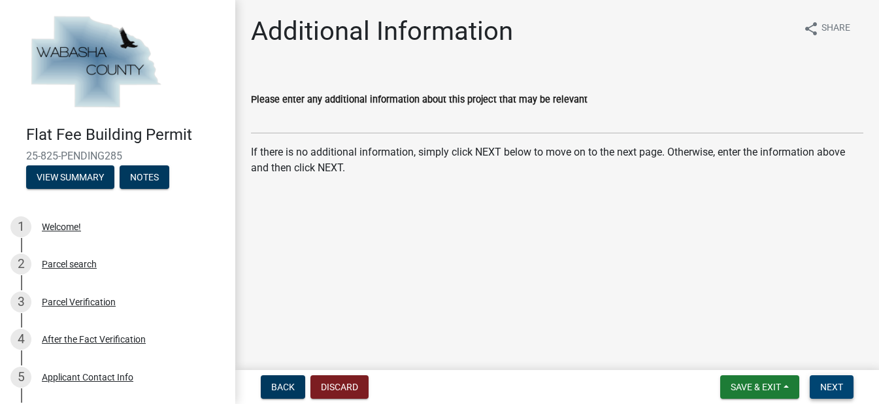
click at [828, 382] on span "Next" at bounding box center [831, 387] width 23 height 10
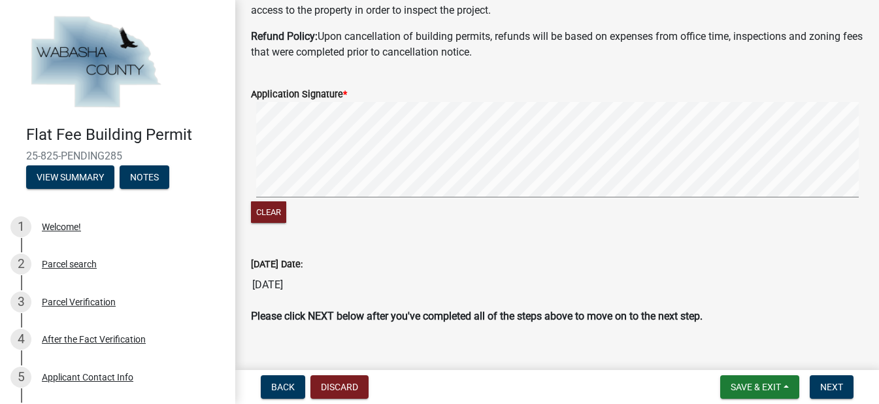
scroll to position [196, 0]
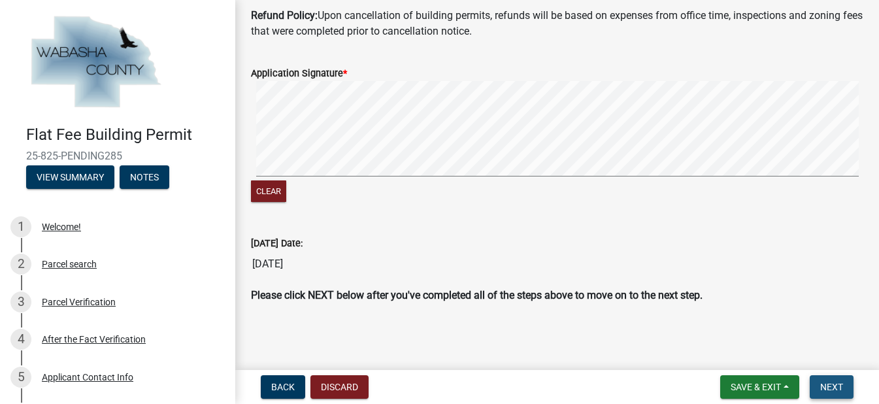
click at [826, 379] on button "Next" at bounding box center [832, 387] width 44 height 24
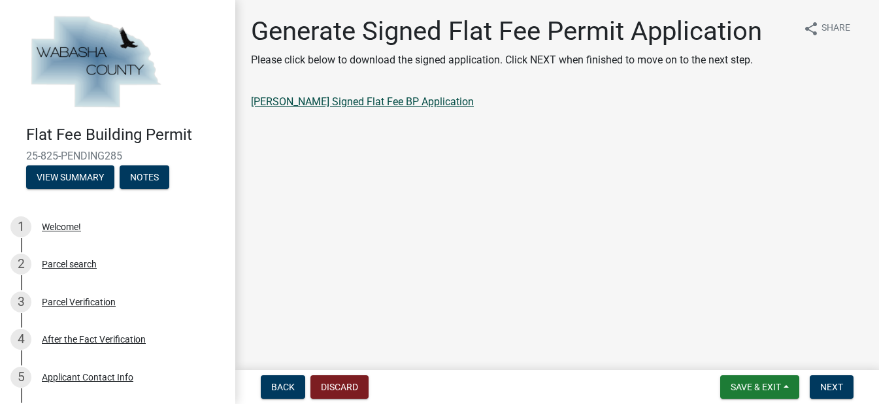
click at [450, 103] on link "Trish M Amundson Signed Flat Fee BP Application" at bounding box center [362, 101] width 223 height 12
click at [283, 380] on button "Back" at bounding box center [283, 387] width 44 height 24
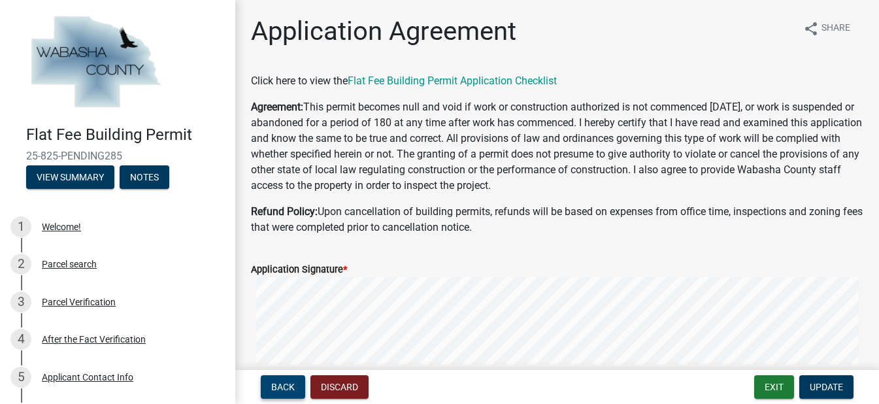
click at [274, 387] on span "Back" at bounding box center [283, 387] width 24 height 10
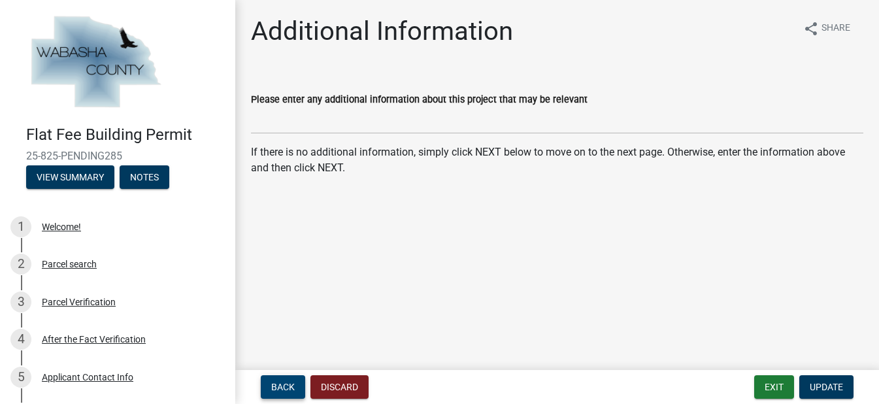
click at [286, 384] on span "Back" at bounding box center [283, 387] width 24 height 10
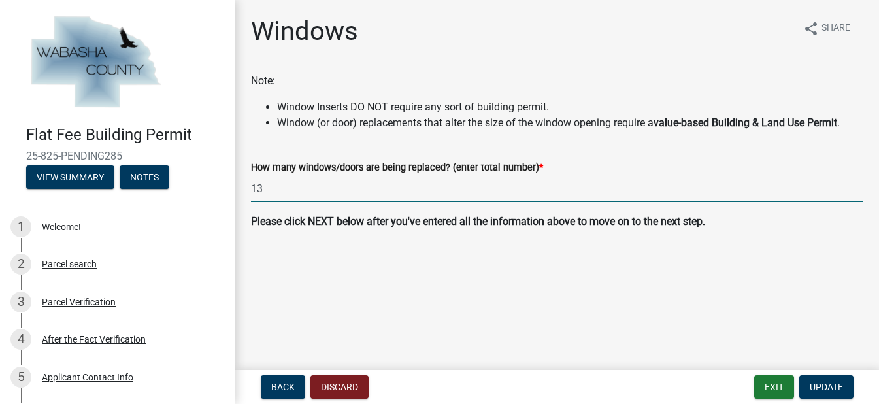
click at [276, 193] on input "13" at bounding box center [557, 188] width 612 height 27
type input "12"
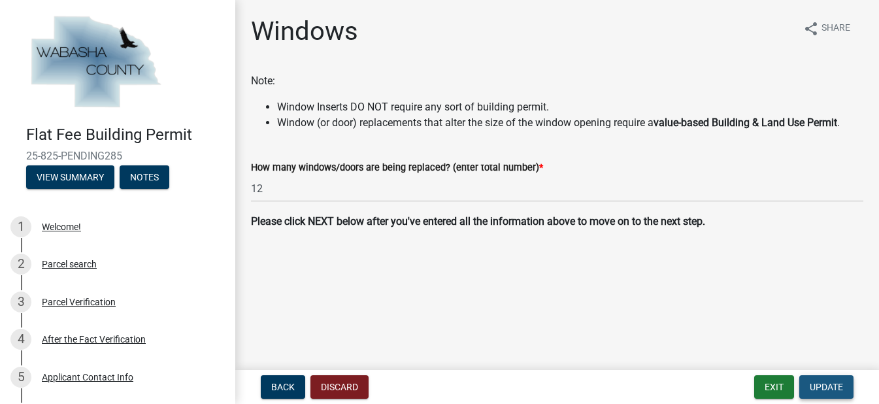
click at [826, 384] on span "Update" at bounding box center [826, 387] width 33 height 10
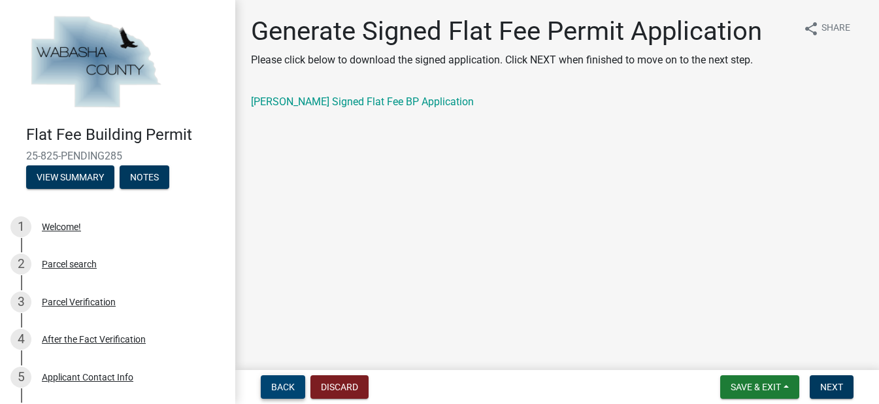
click at [289, 380] on button "Back" at bounding box center [283, 387] width 44 height 24
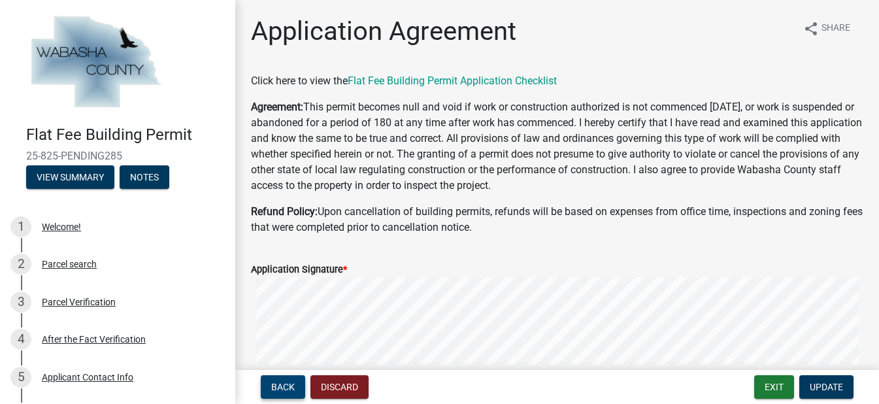
click at [290, 386] on span "Back" at bounding box center [283, 387] width 24 height 10
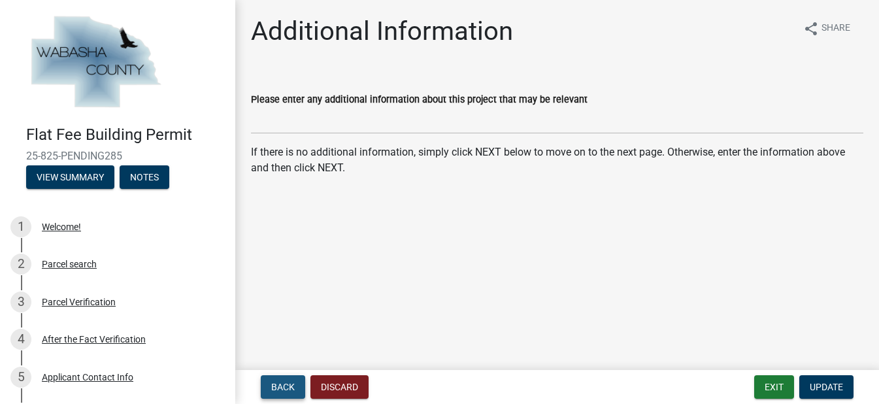
click at [286, 383] on span "Back" at bounding box center [283, 387] width 24 height 10
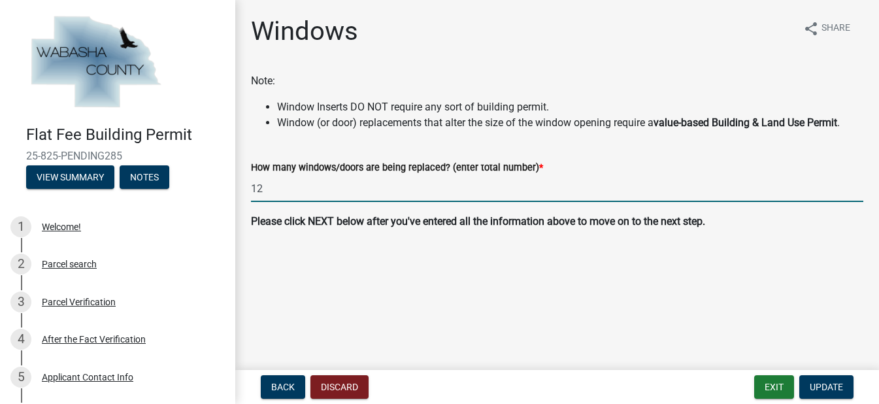
click at [268, 186] on input "12" at bounding box center [557, 188] width 612 height 27
type input "1"
type input "16"
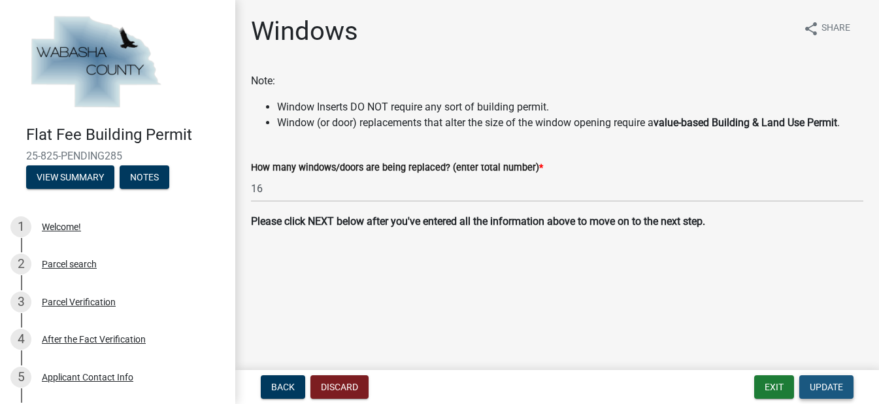
click at [820, 383] on span "Update" at bounding box center [826, 387] width 33 height 10
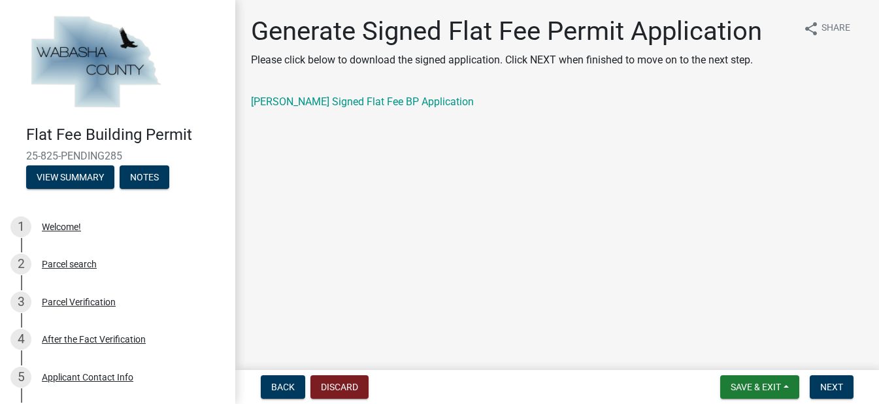
click at [391, 95] on div "Trish M Amundson Signed Flat Fee BP Application" at bounding box center [557, 102] width 612 height 16
click at [392, 102] on link "Trish M Amundson Signed Flat Fee BP Application" at bounding box center [362, 101] width 223 height 12
click at [828, 386] on span "Next" at bounding box center [831, 387] width 23 height 10
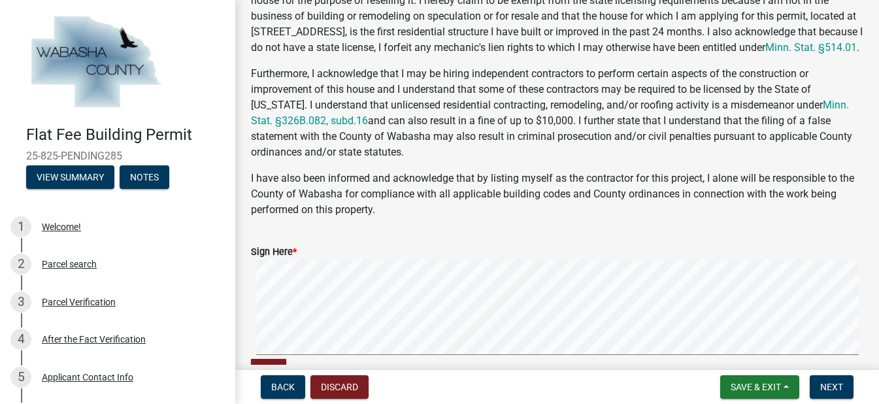
scroll to position [149, 0]
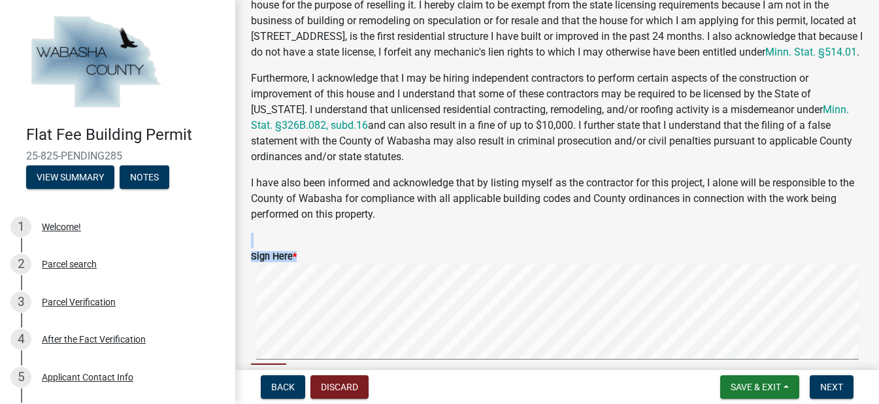
drag, startPoint x: 346, startPoint y: 291, endPoint x: 415, endPoint y: 272, distance: 71.8
click at [415, 272] on form "Sign Here * Clear" at bounding box center [557, 311] width 612 height 156
click at [293, 261] on label "Sign Here *" at bounding box center [274, 256] width 46 height 9
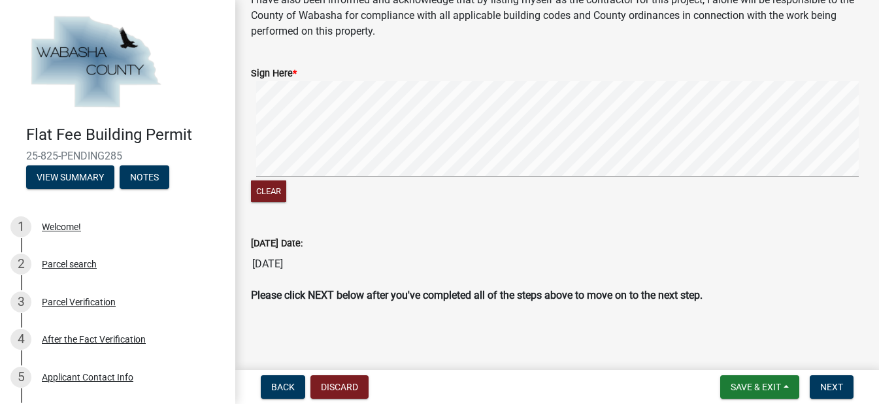
scroll to position [354, 0]
click at [828, 380] on button "Next" at bounding box center [832, 387] width 44 height 24
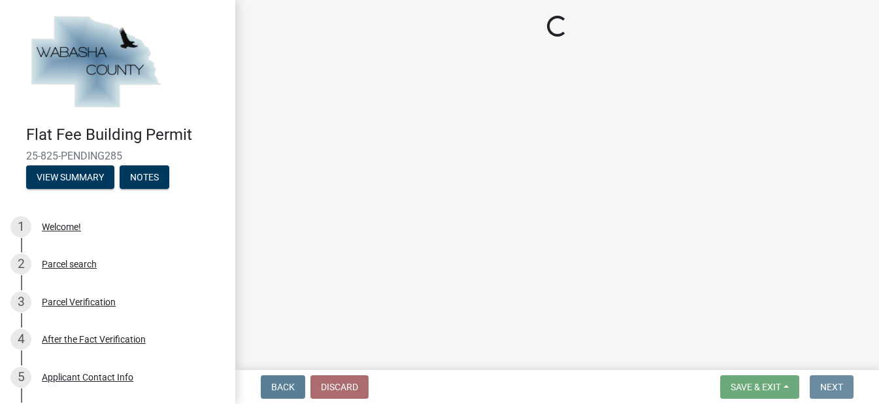
scroll to position [0, 0]
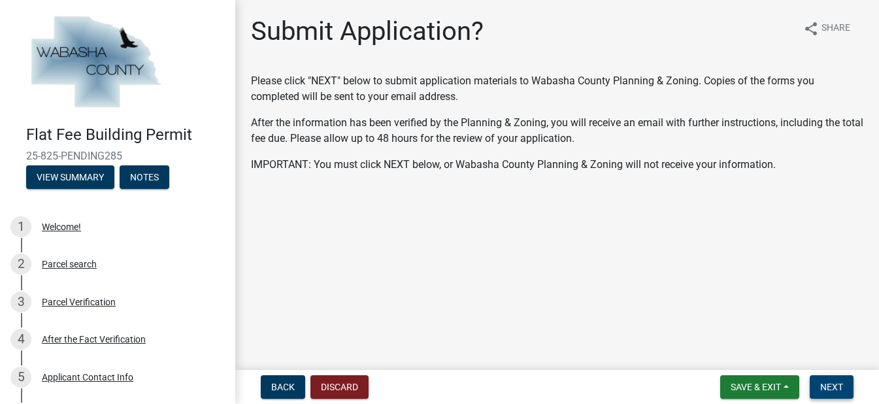
click at [831, 380] on button "Next" at bounding box center [832, 387] width 44 height 24
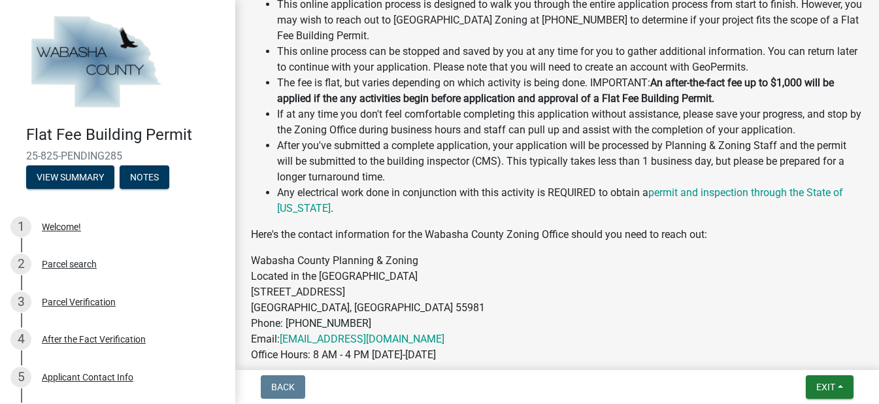
scroll to position [512, 0]
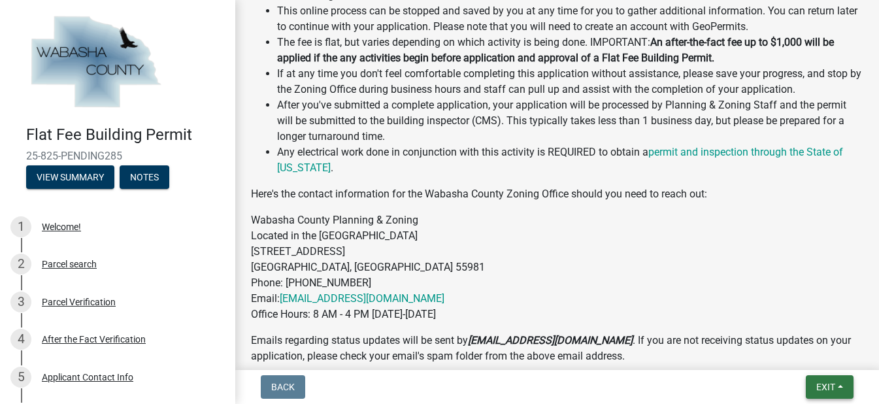
click at [810, 388] on button "Exit" at bounding box center [830, 387] width 48 height 24
click at [825, 386] on span "Exit" at bounding box center [825, 387] width 19 height 10
click at [819, 382] on span "Exit" at bounding box center [825, 387] width 19 height 10
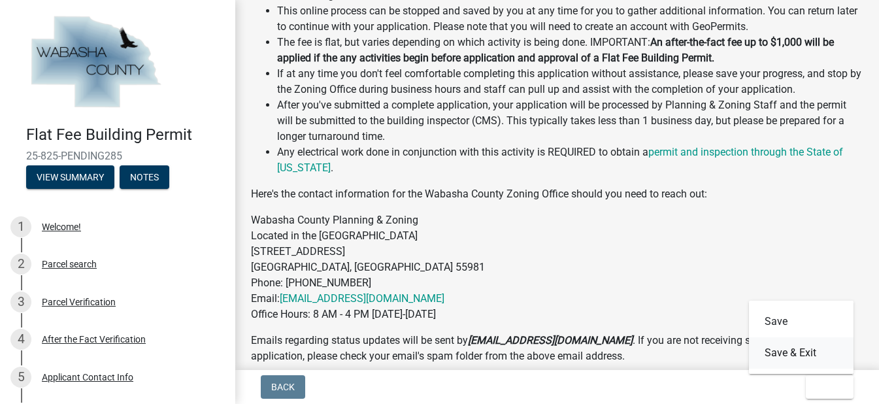
click at [786, 351] on button "Save & Exit" at bounding box center [801, 352] width 105 height 31
